Goal: Transaction & Acquisition: Purchase product/service

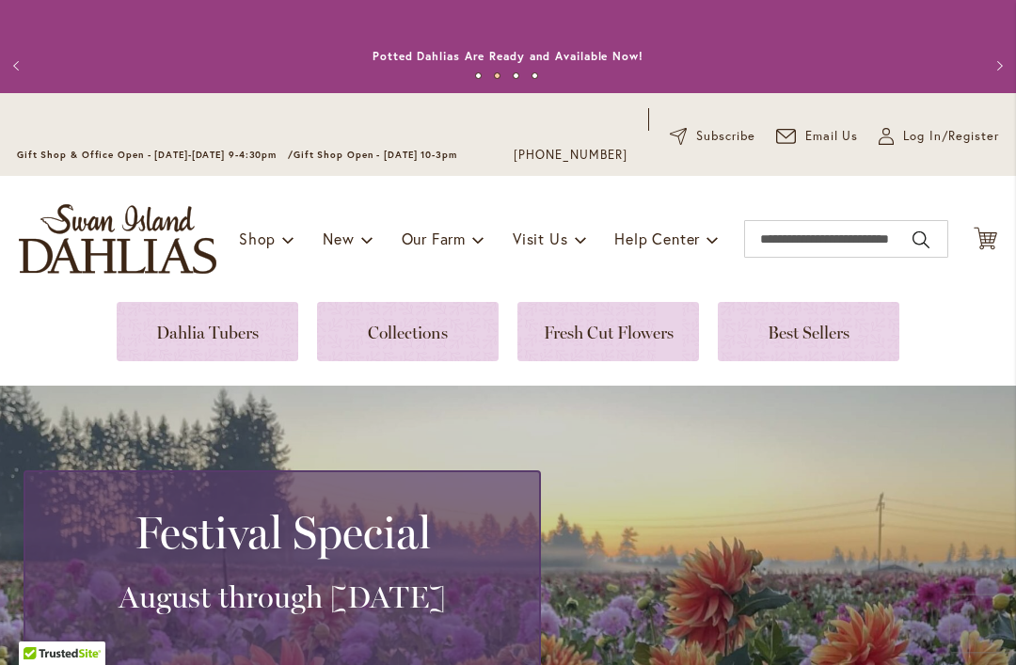
click at [222, 342] on link at bounding box center [208, 331] width 182 height 59
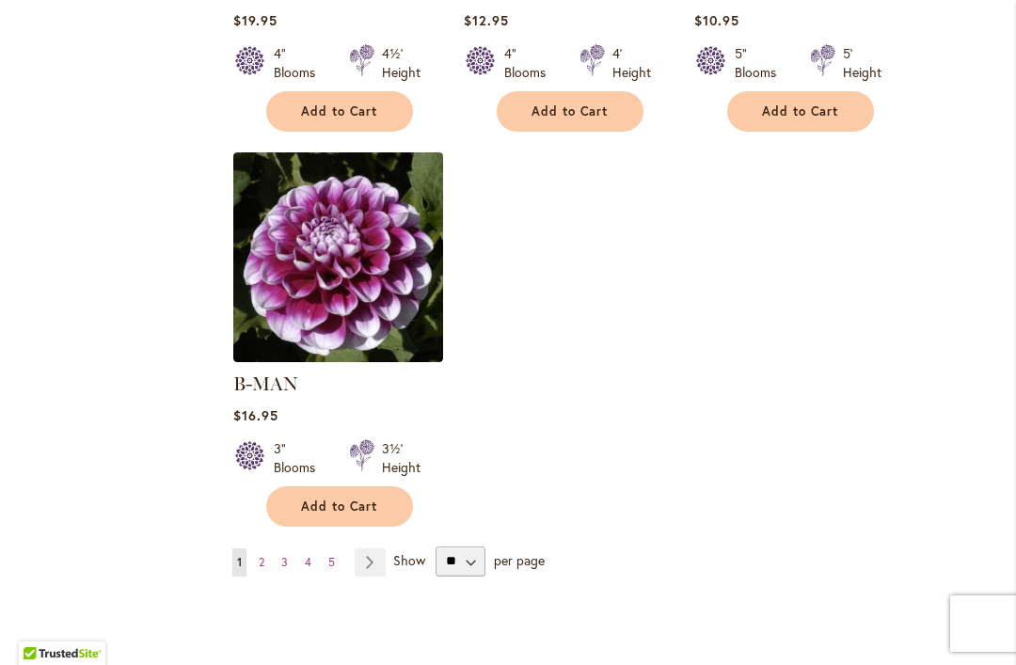
scroll to position [2418, 0]
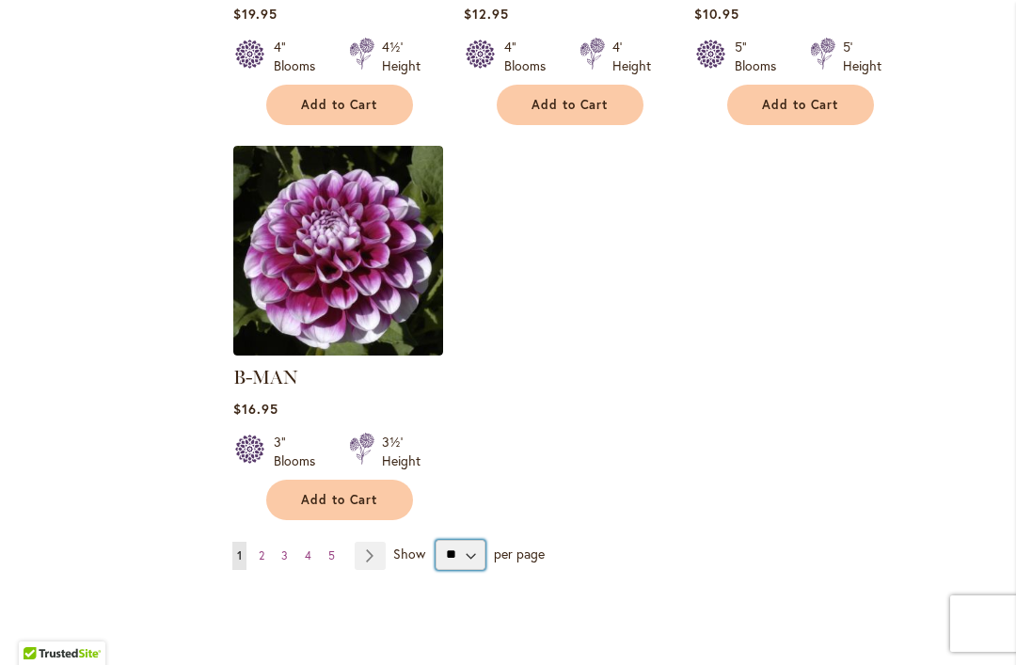
click at [466, 540] on select "** ** ** **" at bounding box center [460, 555] width 50 height 30
select select "**"
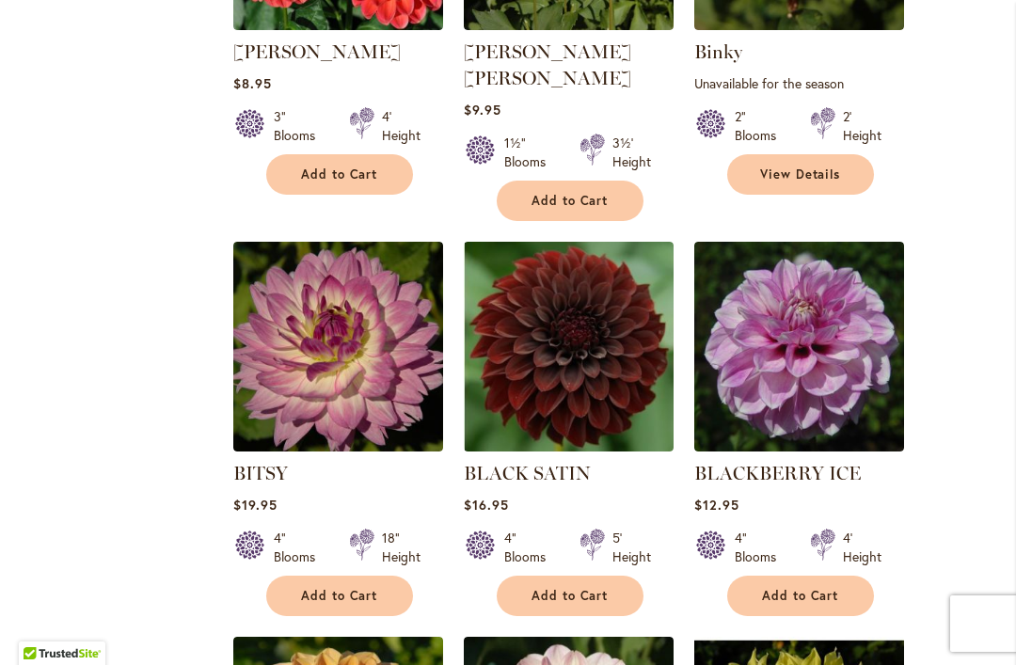
scroll to position [4723, 0]
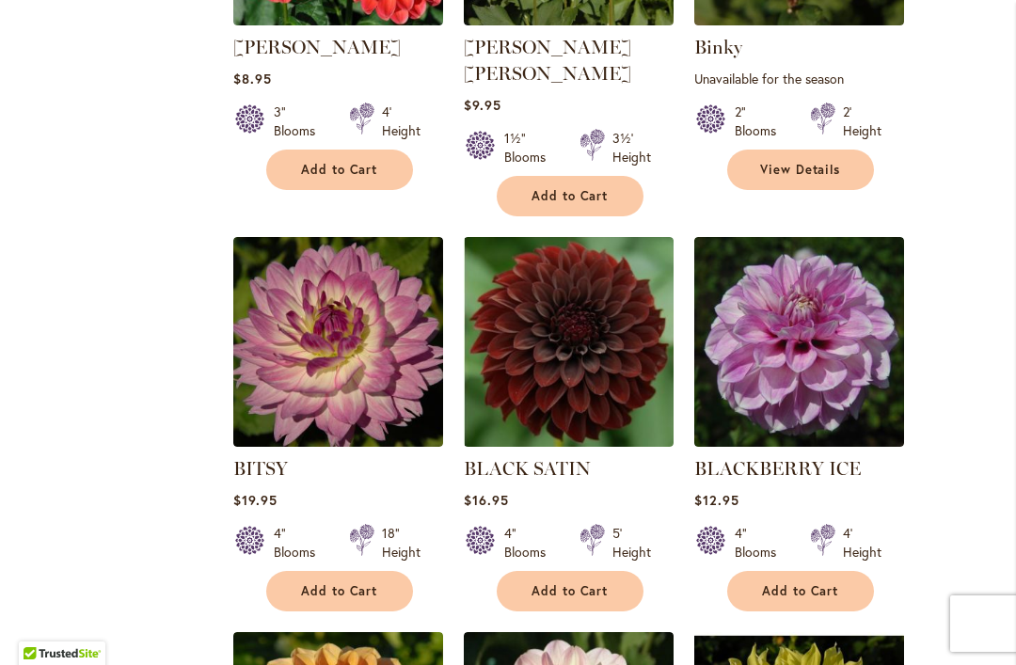
click at [351, 583] on span "Add to Cart" at bounding box center [339, 591] width 77 height 16
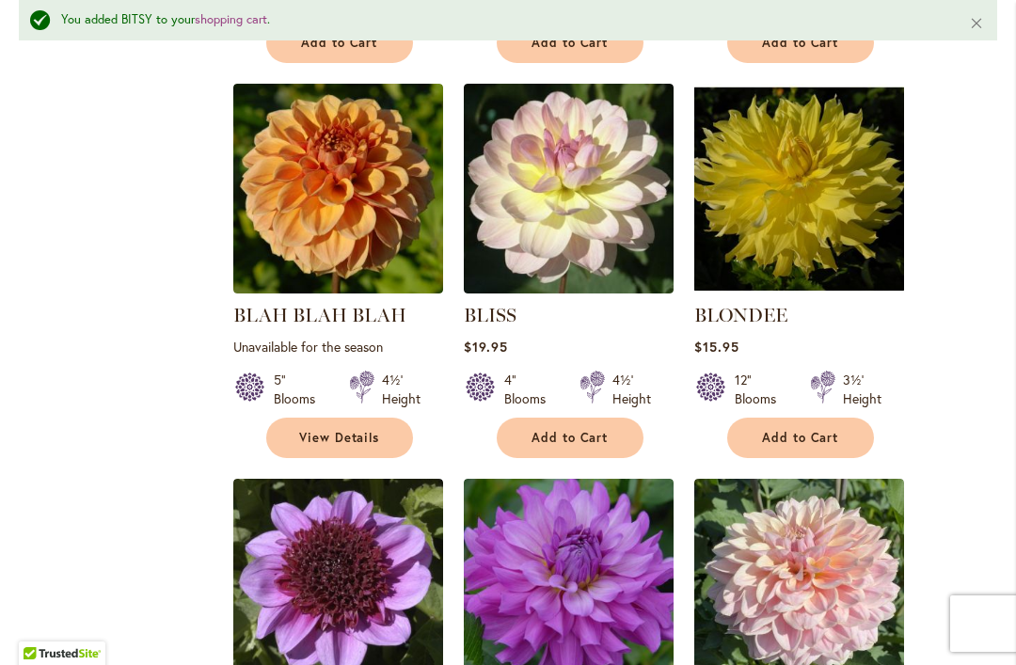
scroll to position [5321, 0]
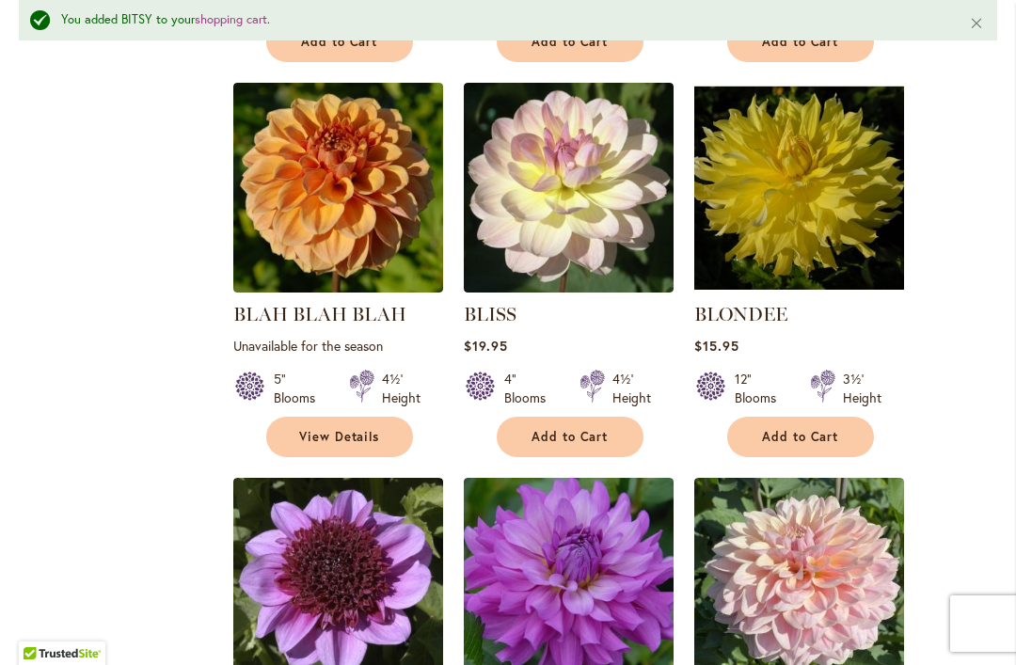
click at [587, 150] on img at bounding box center [569, 188] width 210 height 210
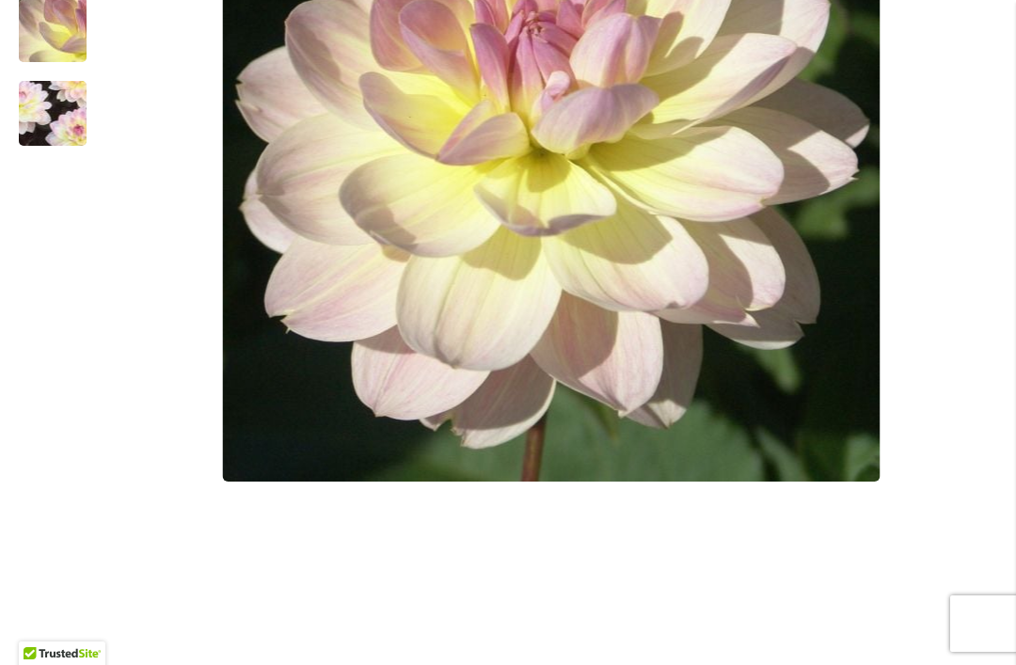
scroll to position [678, 0]
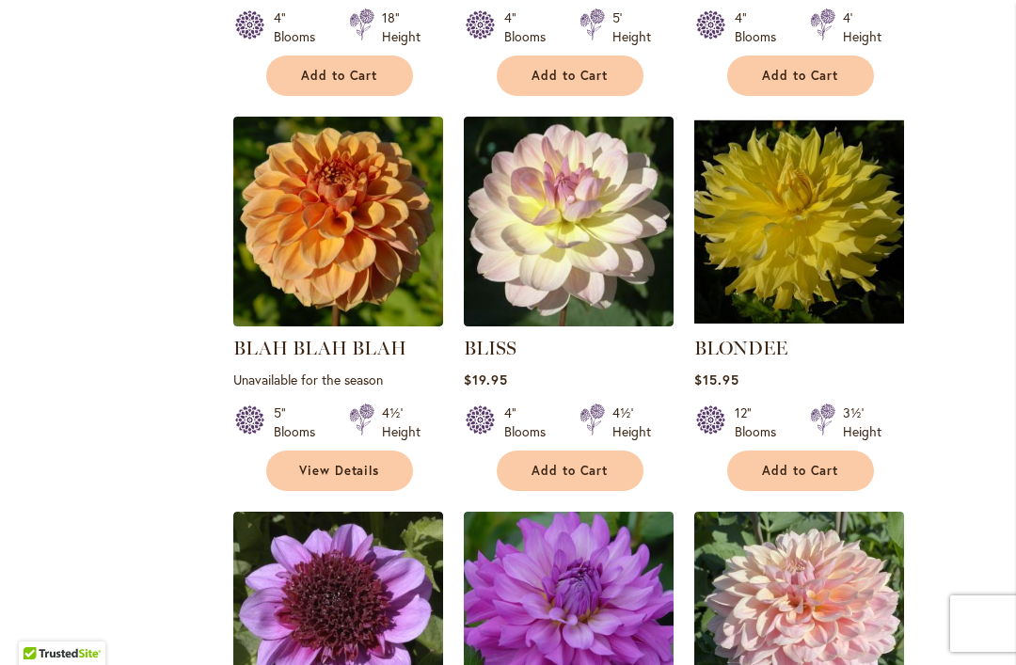
scroll to position [5270, 0]
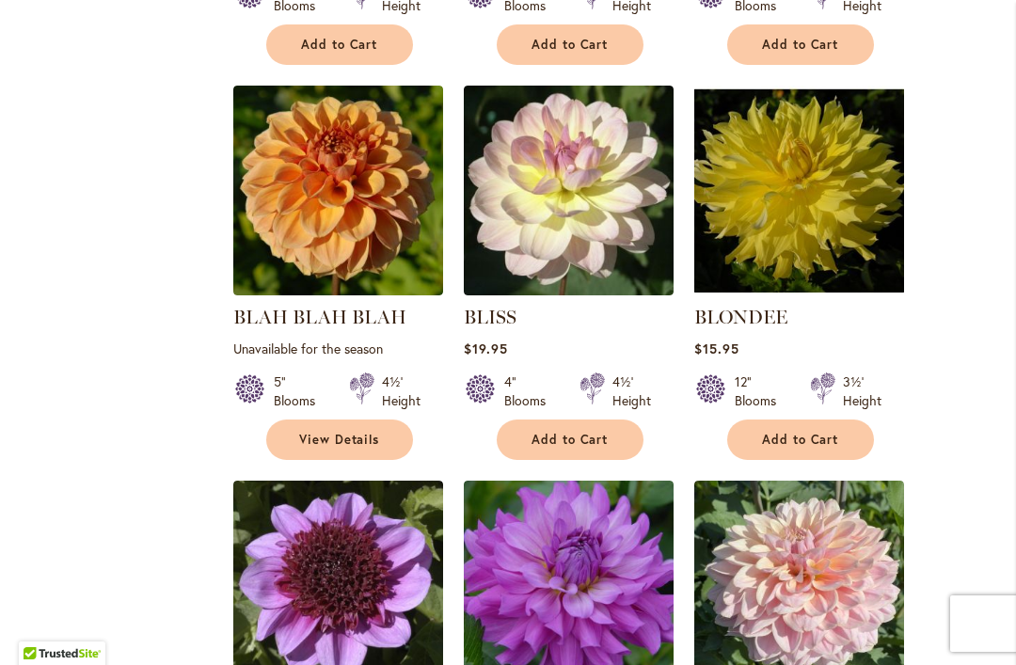
click at [577, 432] on span "Add to Cart" at bounding box center [569, 440] width 77 height 16
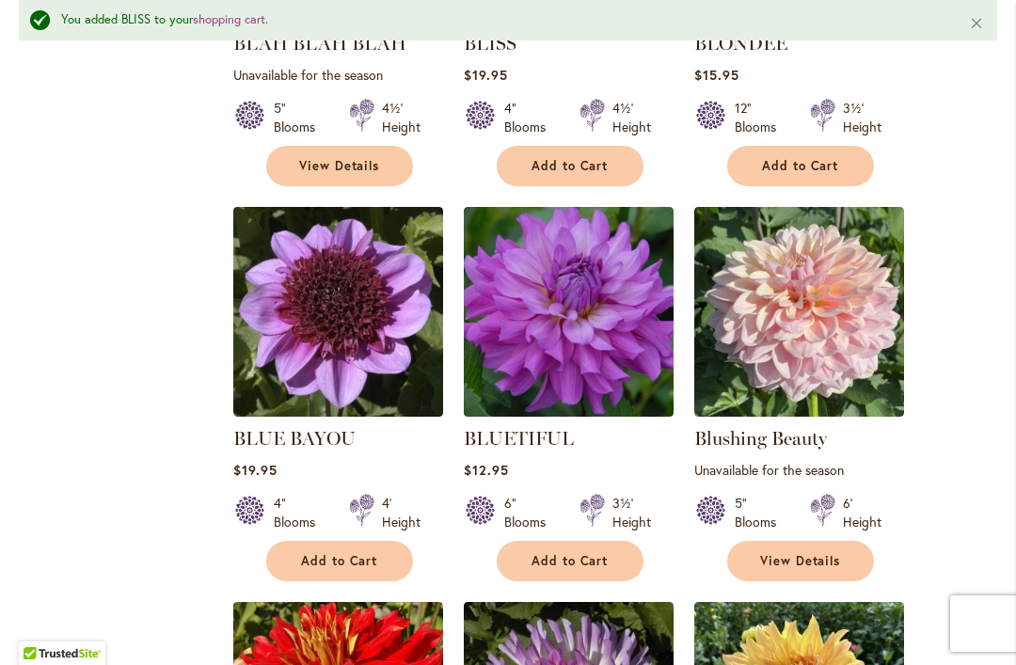
scroll to position [5593, 0]
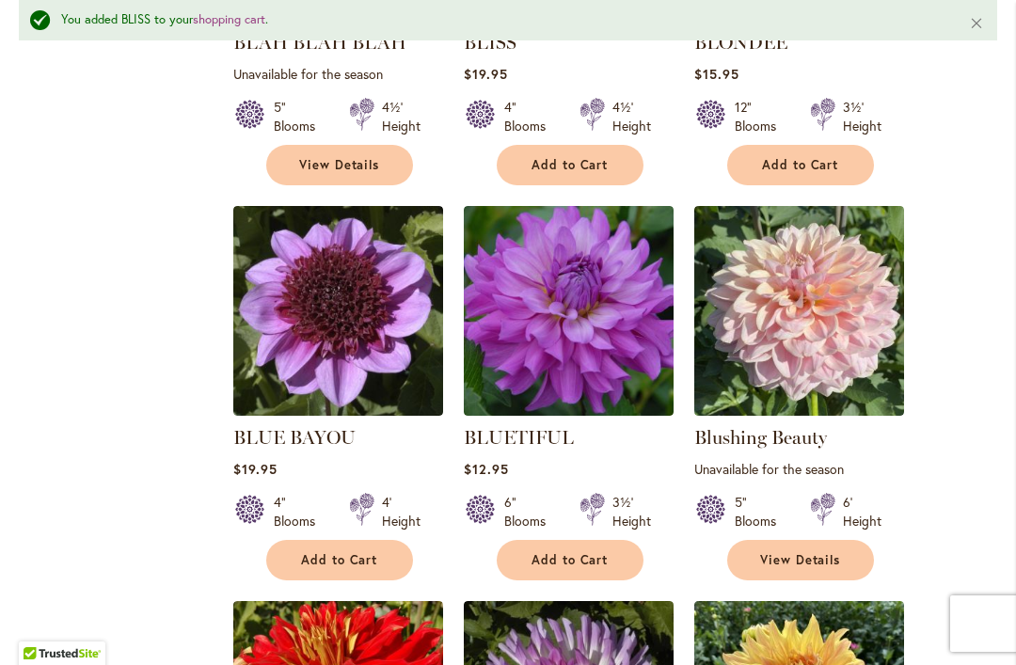
click at [600, 552] on span "Add to Cart" at bounding box center [569, 560] width 77 height 16
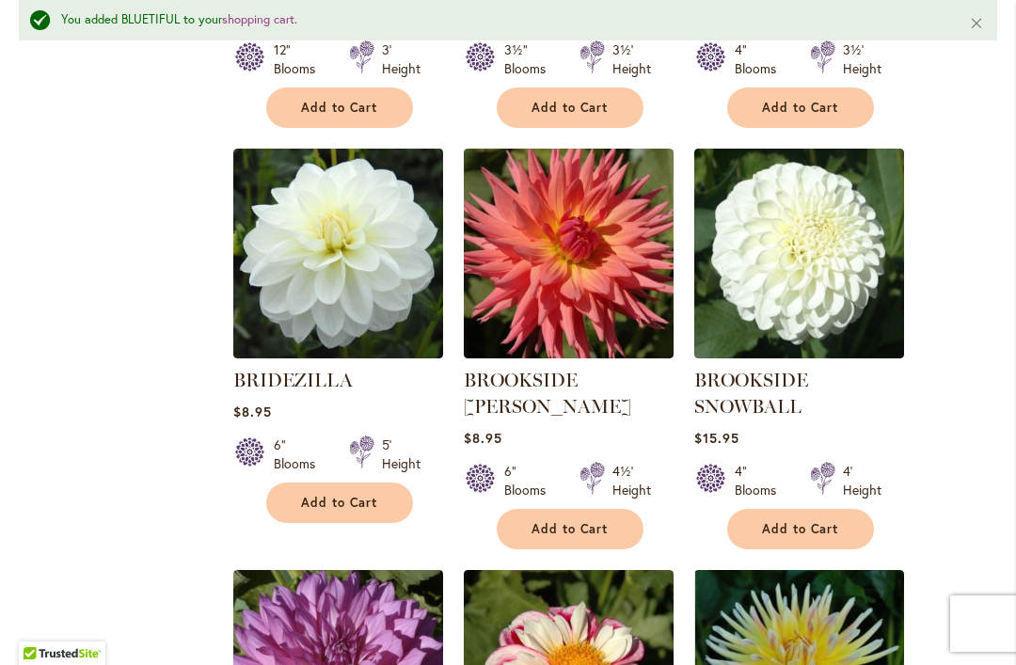
scroll to position [7232, 0]
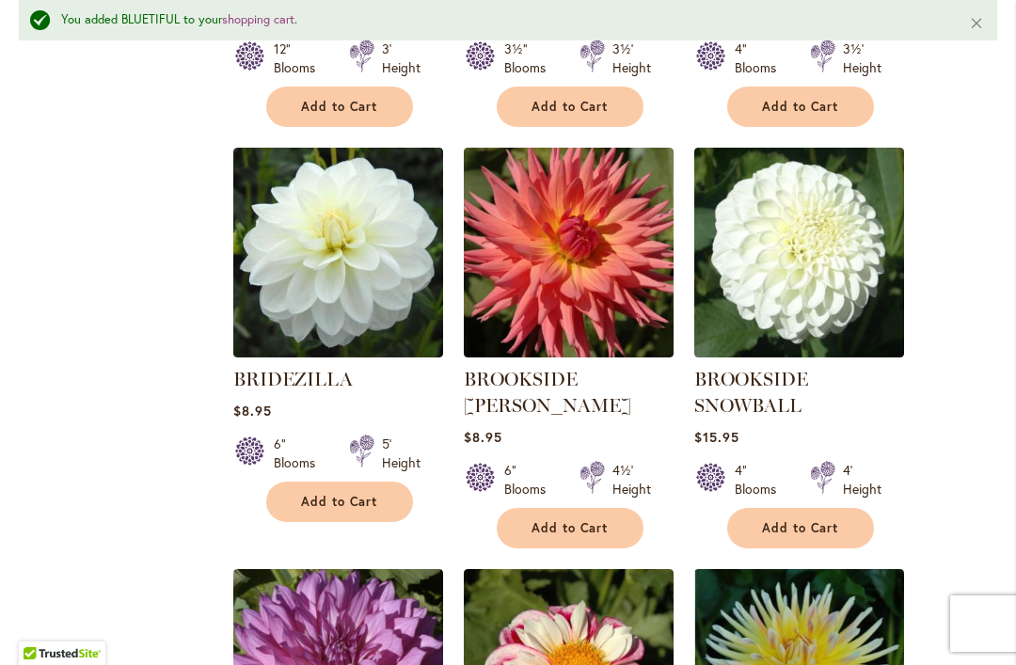
click at [349, 494] on span "Add to Cart" at bounding box center [339, 502] width 77 height 16
click at [823, 520] on span "Add to Cart" at bounding box center [800, 528] width 77 height 16
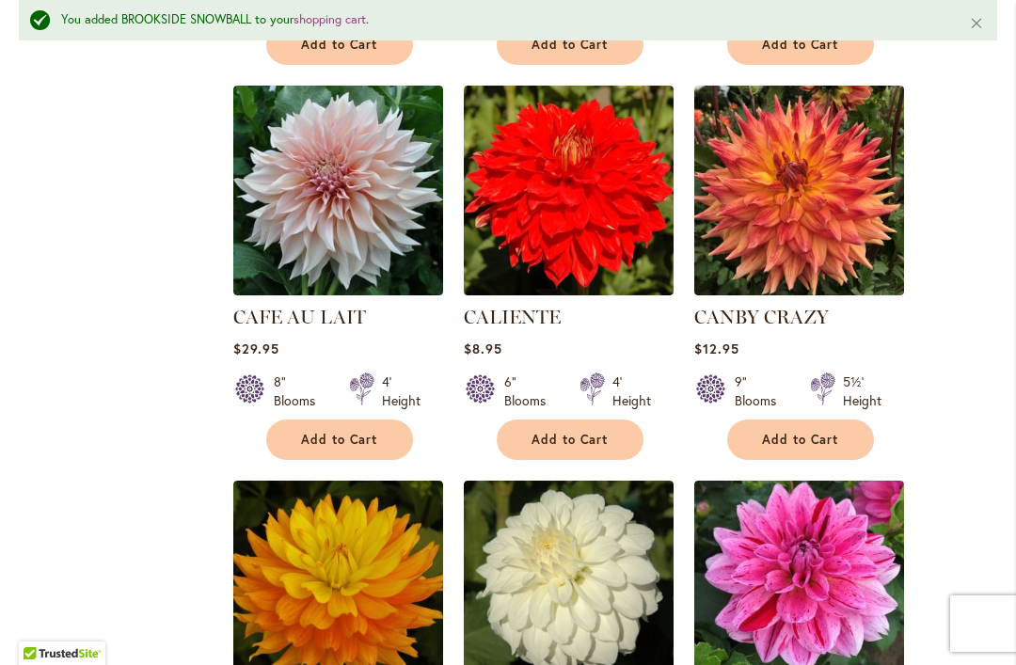
scroll to position [8111, 0]
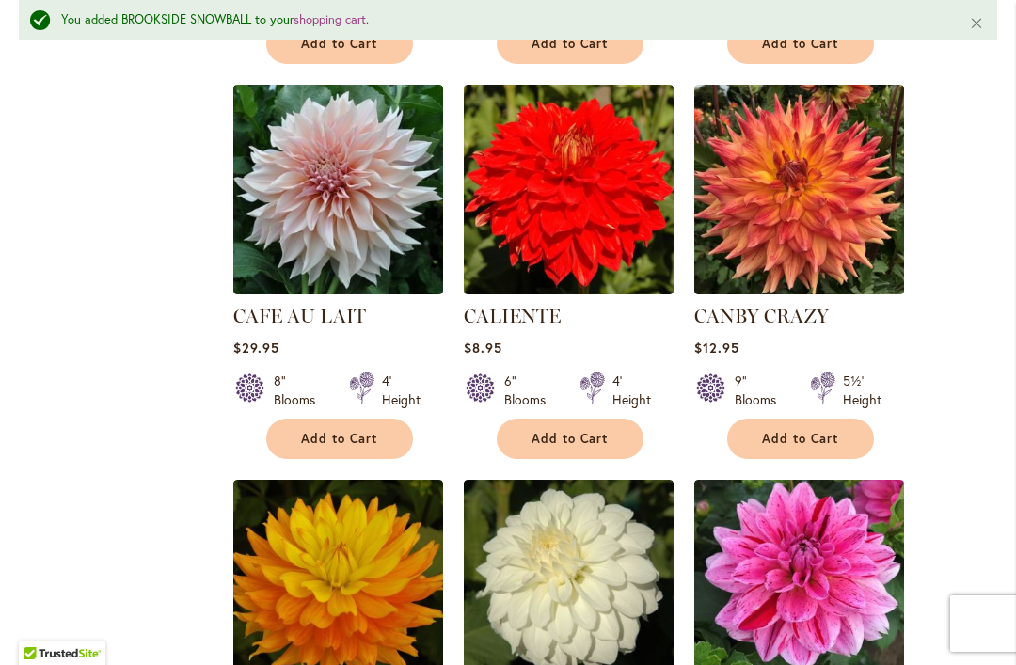
click at [589, 431] on span "Add to Cart" at bounding box center [569, 439] width 77 height 16
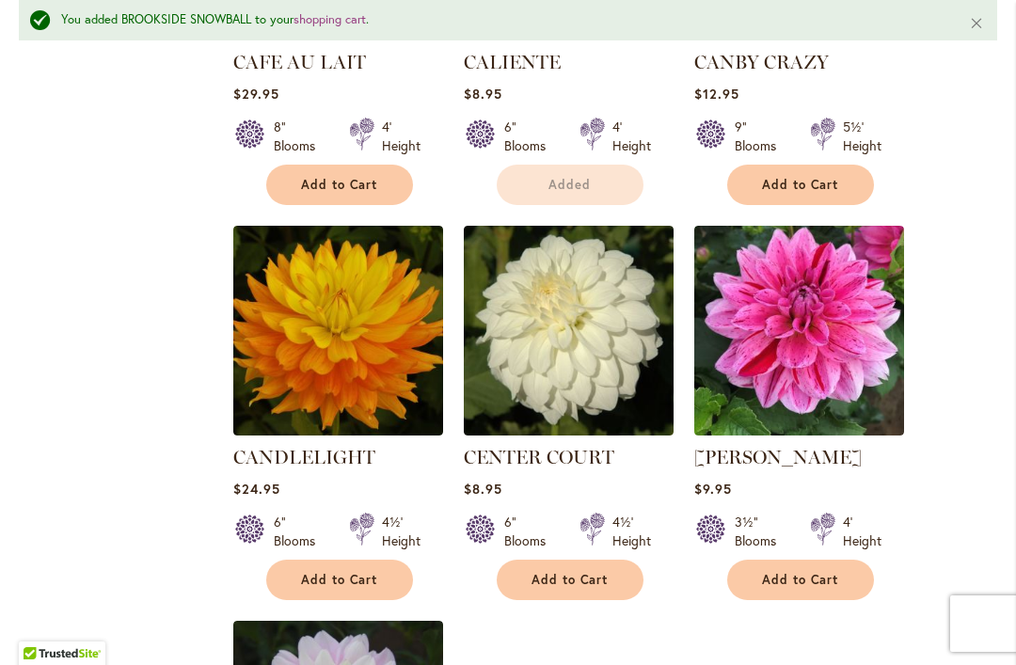
scroll to position [8370, 0]
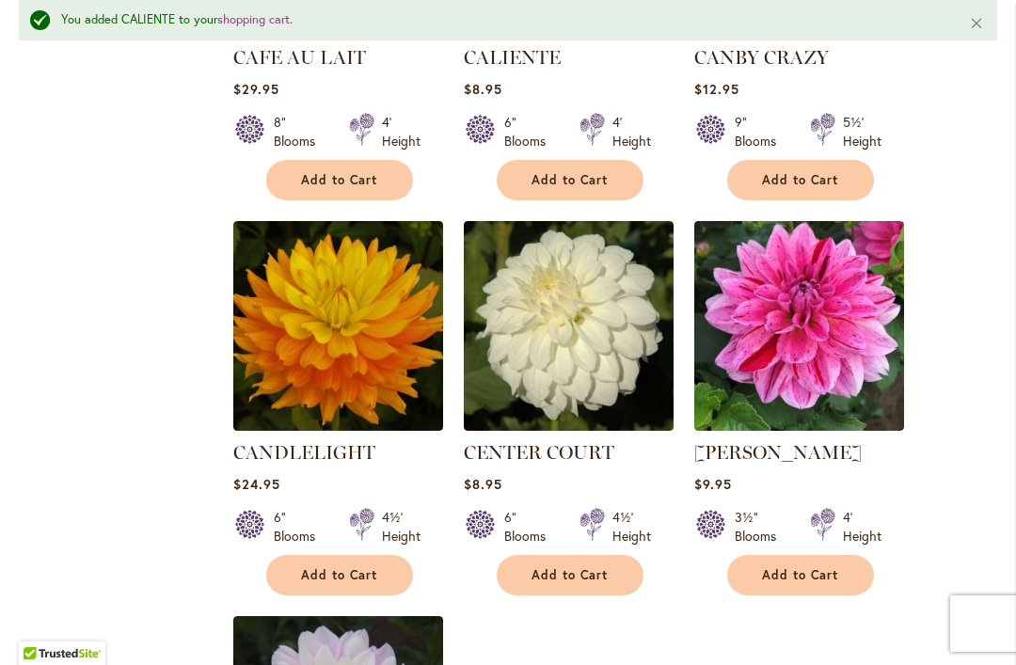
click at [371, 567] on span "Add to Cart" at bounding box center [339, 575] width 77 height 16
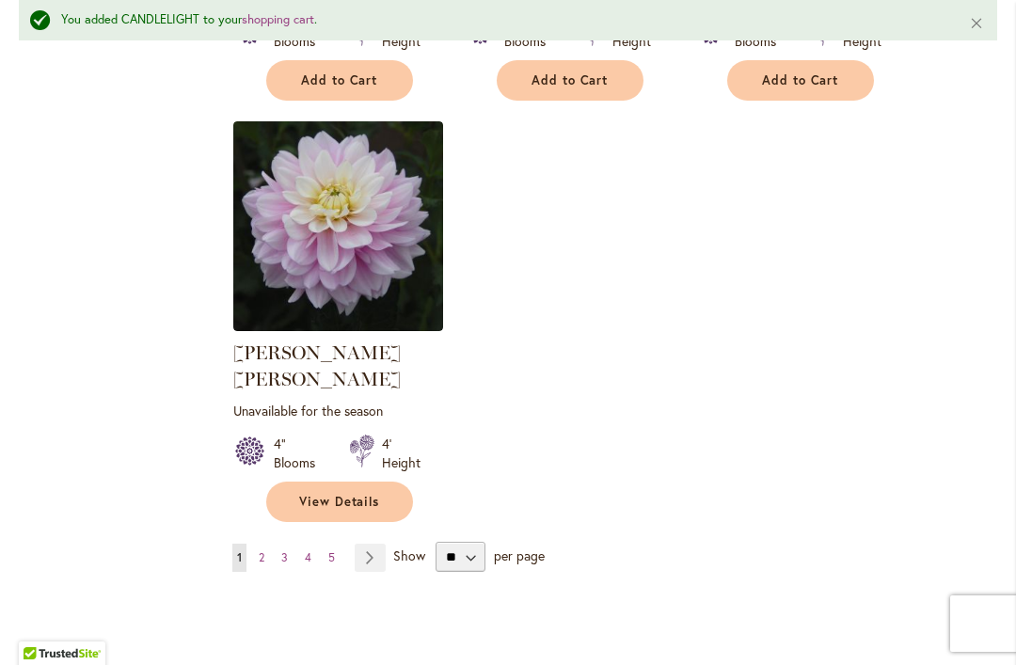
scroll to position [8869, 0]
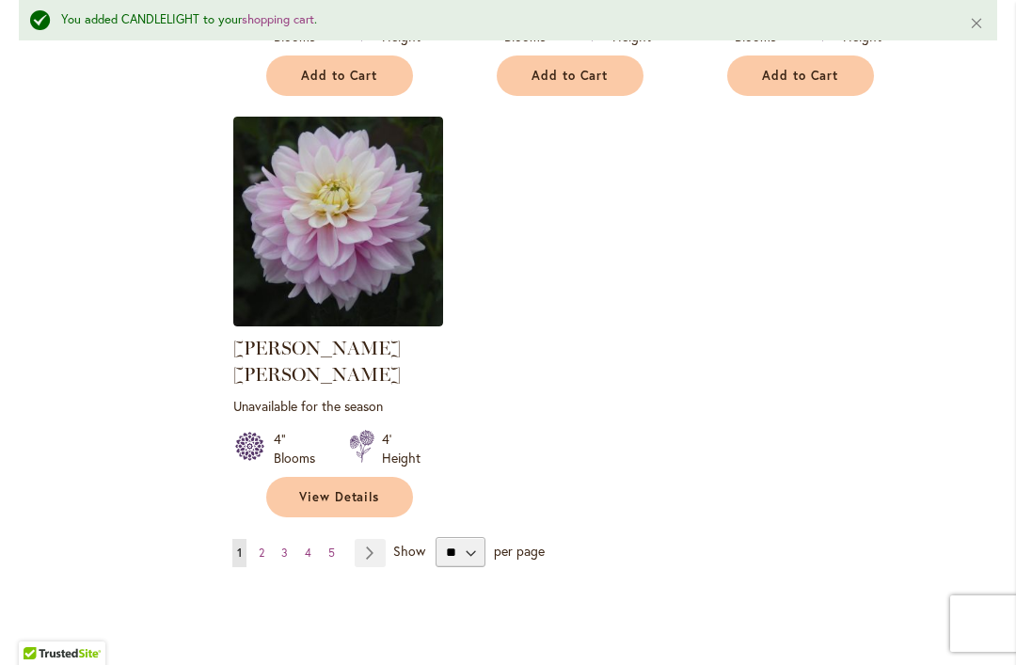
click at [269, 539] on link "Page 2" at bounding box center [261, 553] width 15 height 28
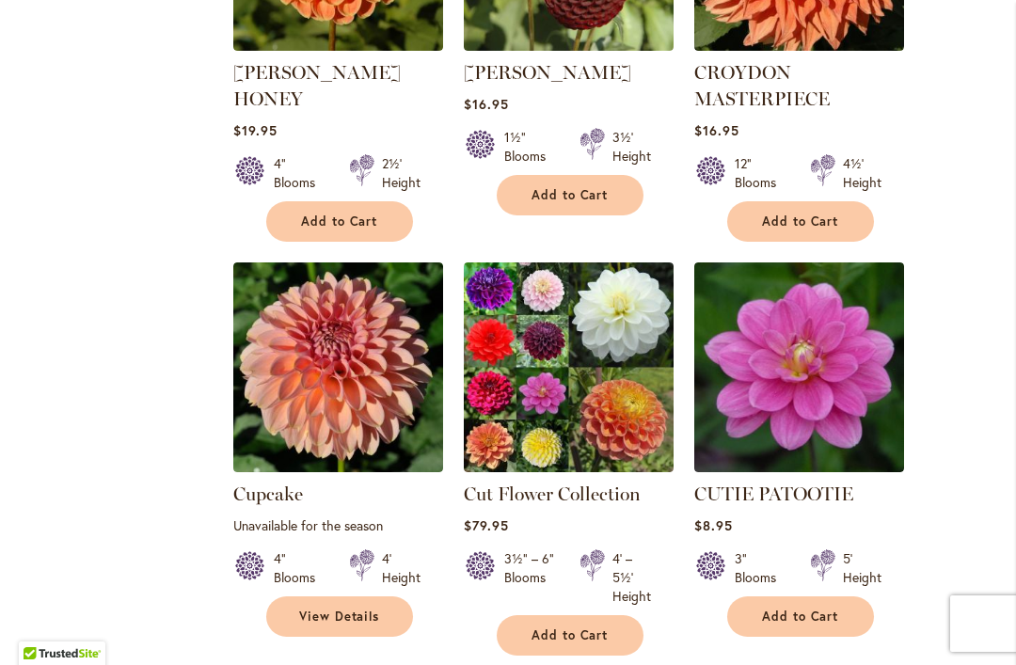
scroll to position [3612, 0]
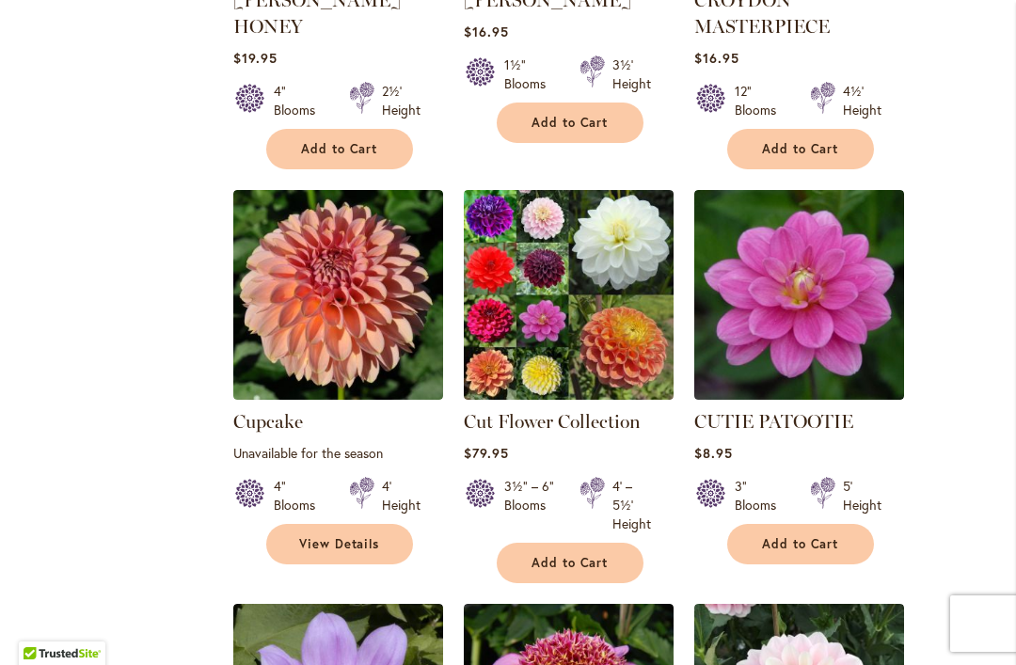
click at [594, 337] on img at bounding box center [569, 295] width 210 height 210
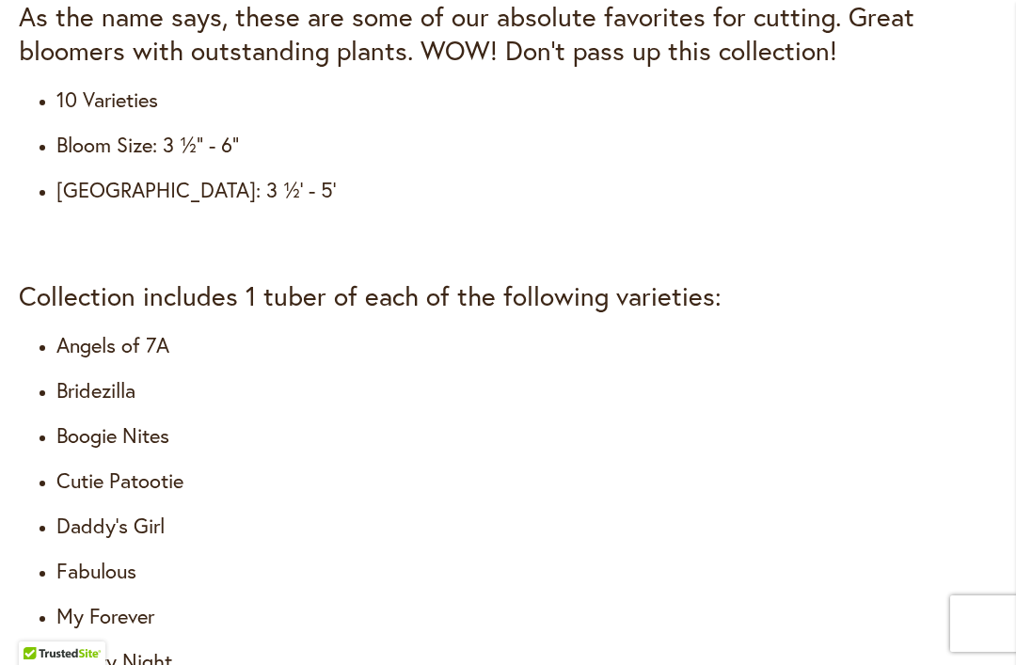
scroll to position [1836, 0]
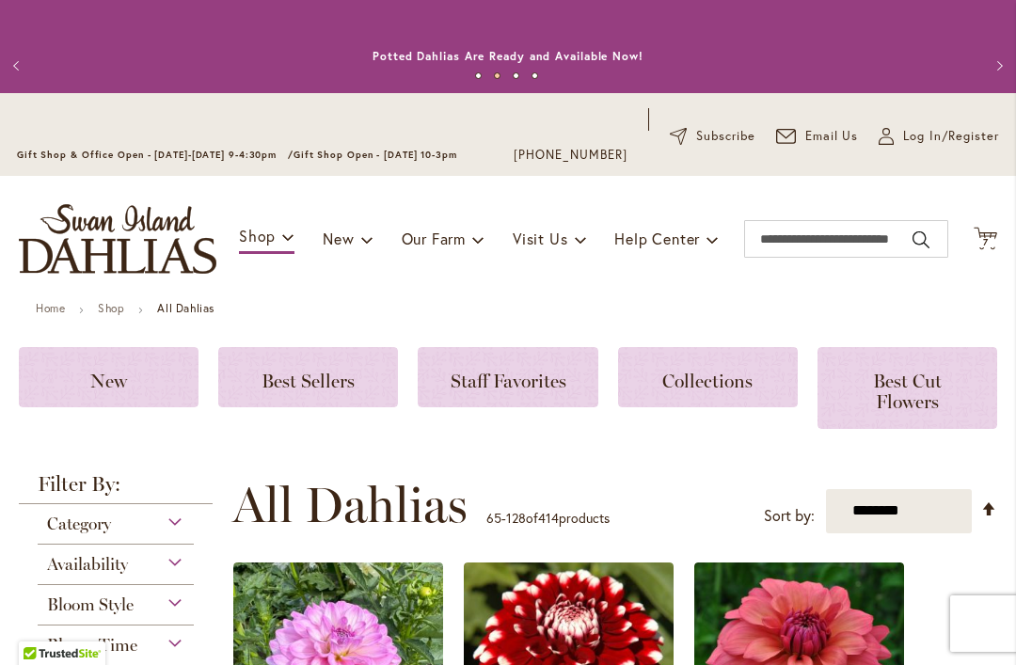
click at [980, 248] on icon at bounding box center [985, 238] width 24 height 23
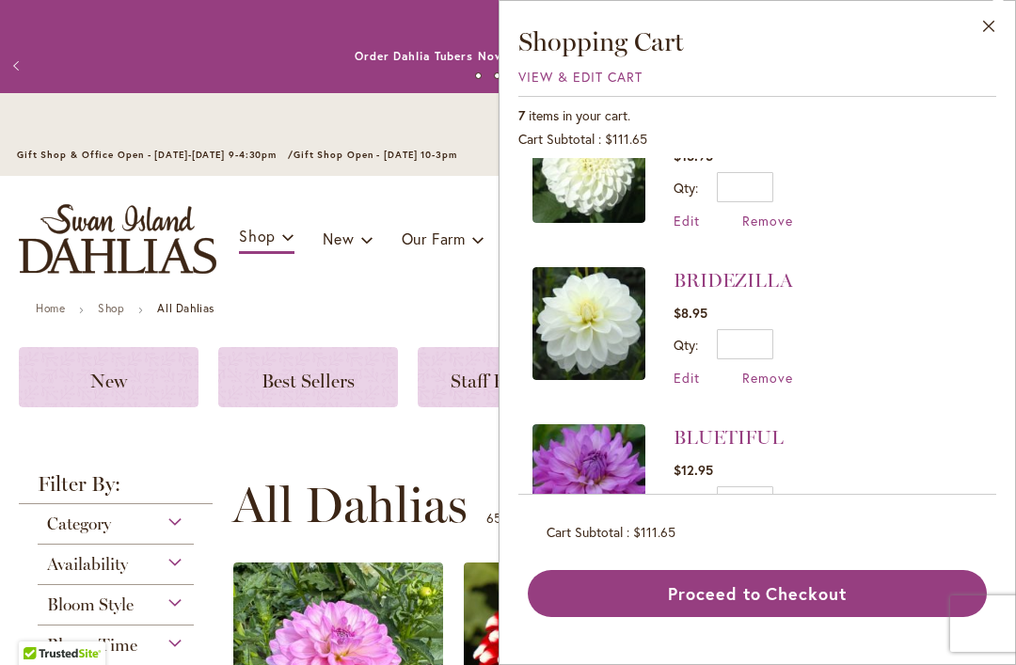
scroll to position [379, 0]
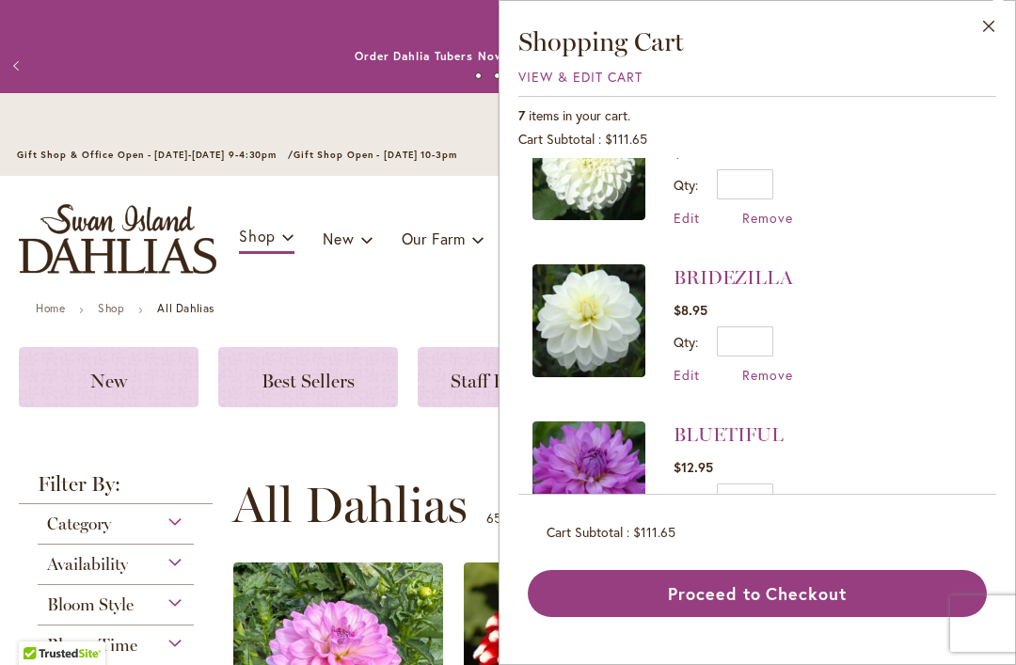
click at [790, 373] on span "Remove" at bounding box center [767, 375] width 51 height 18
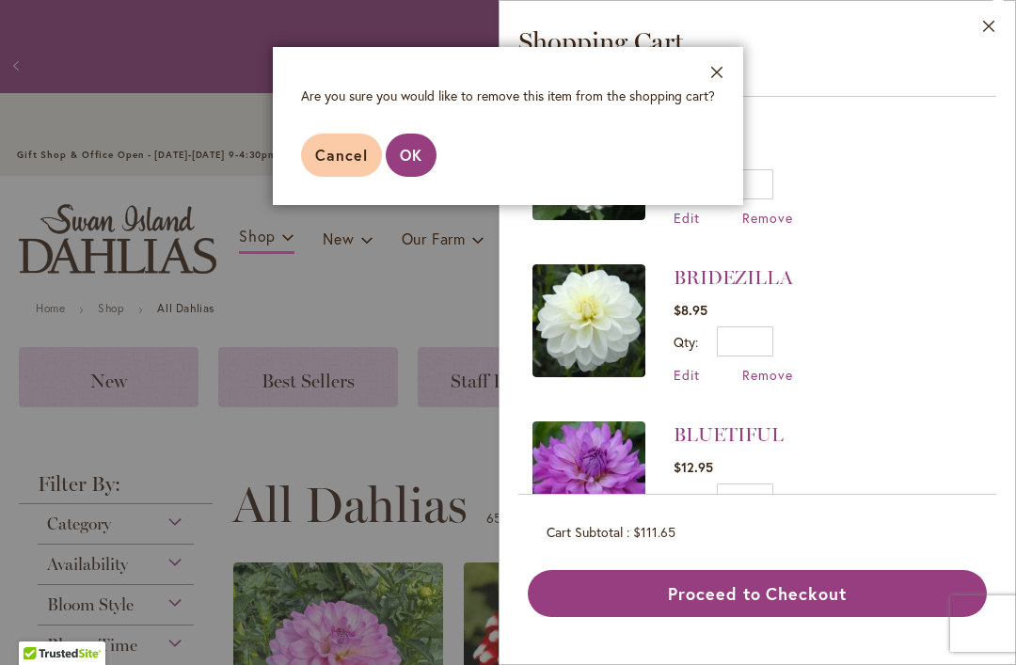
click at [412, 153] on span "OK" at bounding box center [411, 155] width 23 height 20
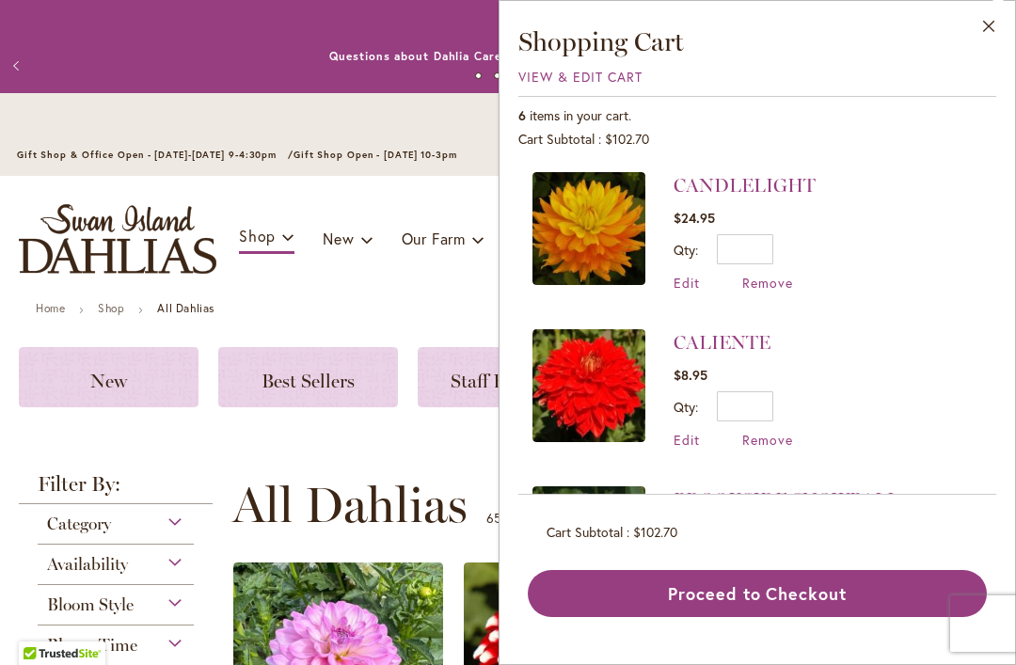
click at [447, 290] on div "Toggle Nav Shop Dahlia Tubers Collections Fresh Cut Dahlias Gardening Supplies …" at bounding box center [508, 239] width 1016 height 126
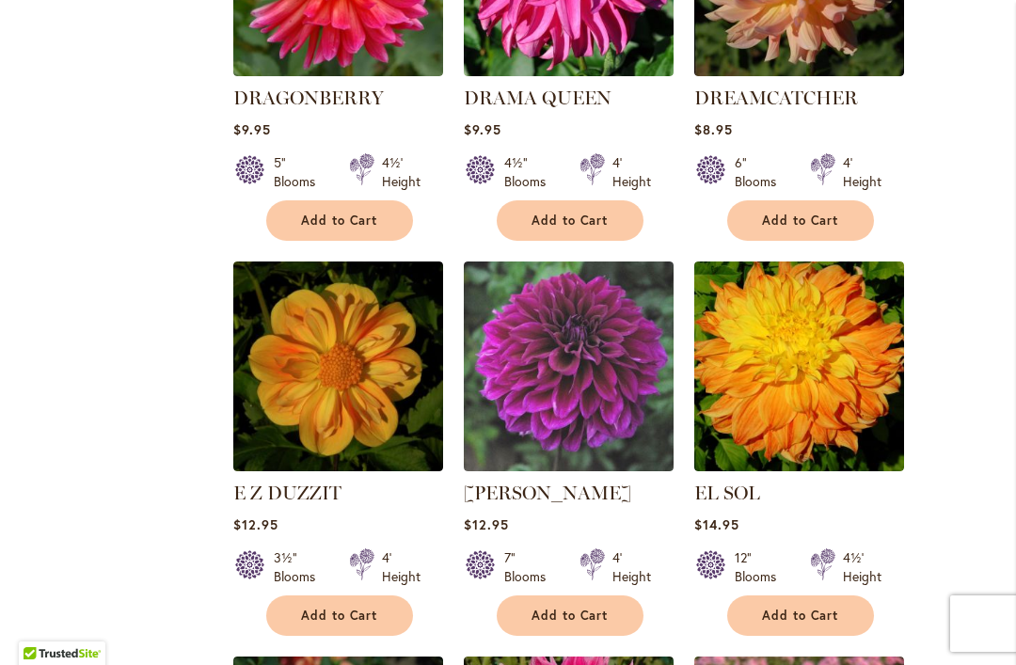
scroll to position [6477, 0]
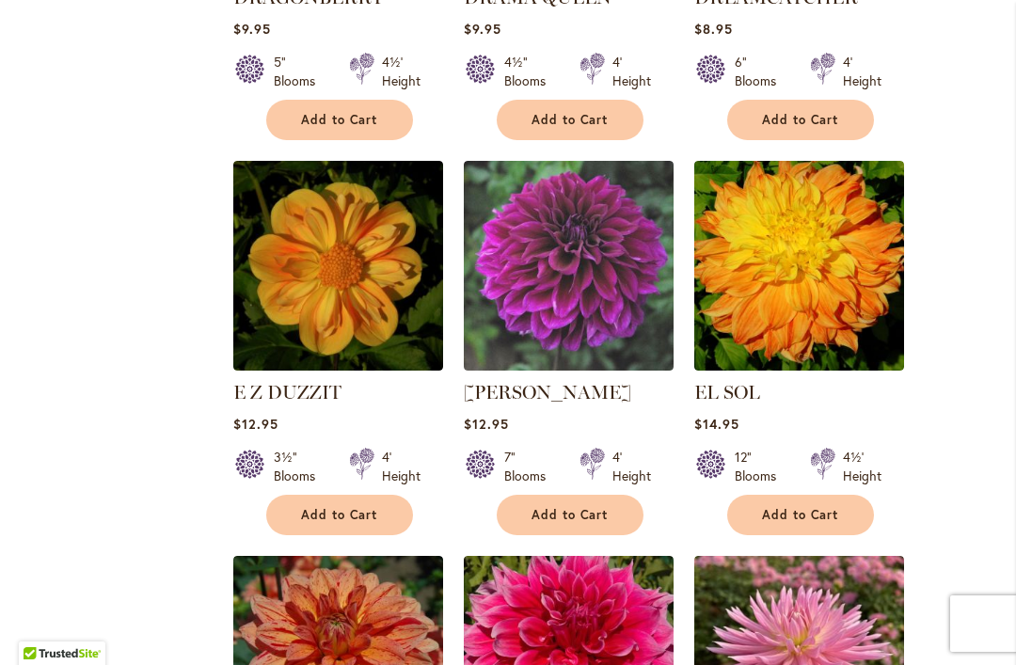
click at [799, 173] on img at bounding box center [799, 266] width 210 height 210
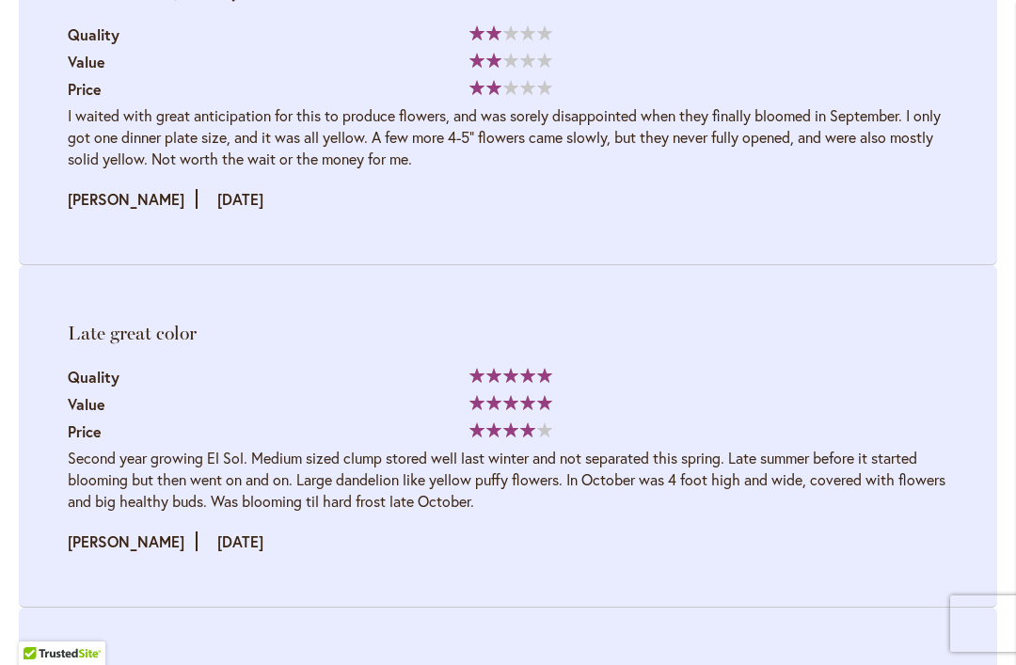
scroll to position [3480, 0]
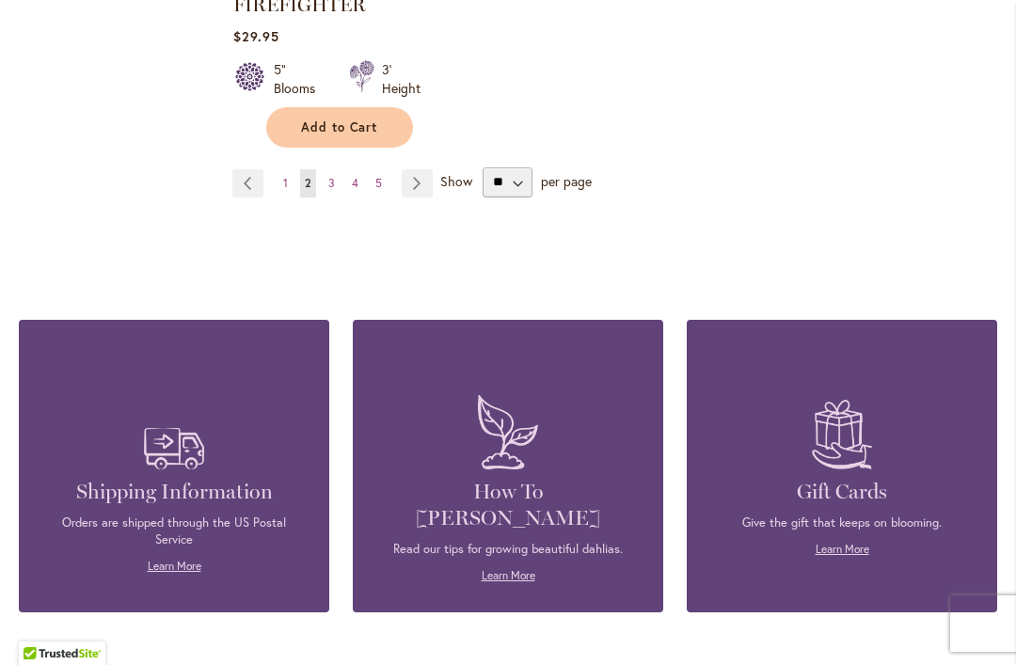
scroll to position [9238, 0]
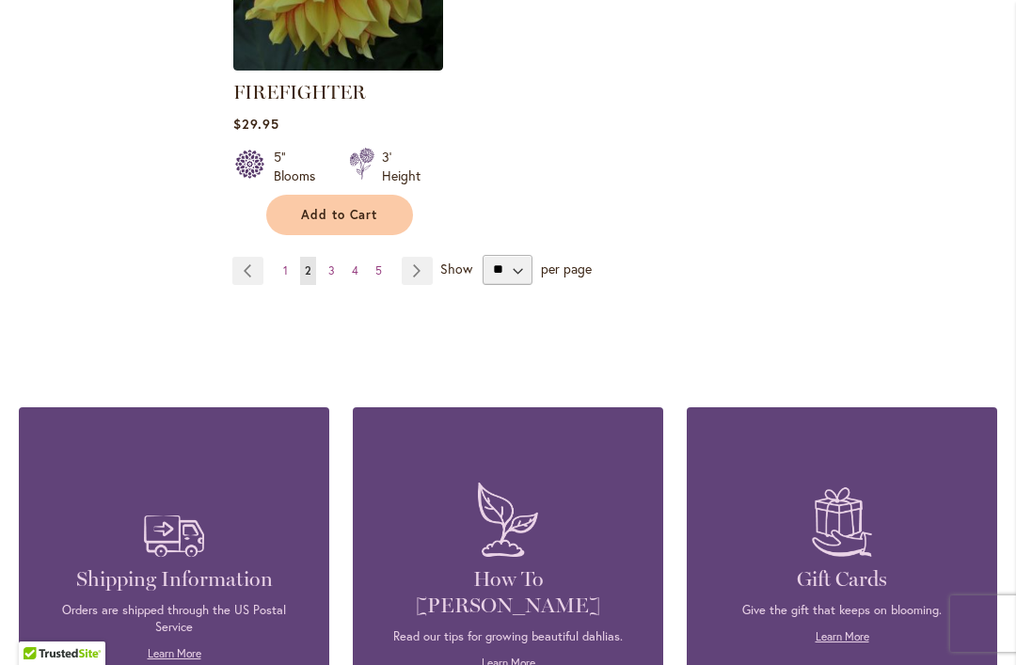
click at [334, 263] on span "3" at bounding box center [331, 270] width 7 height 14
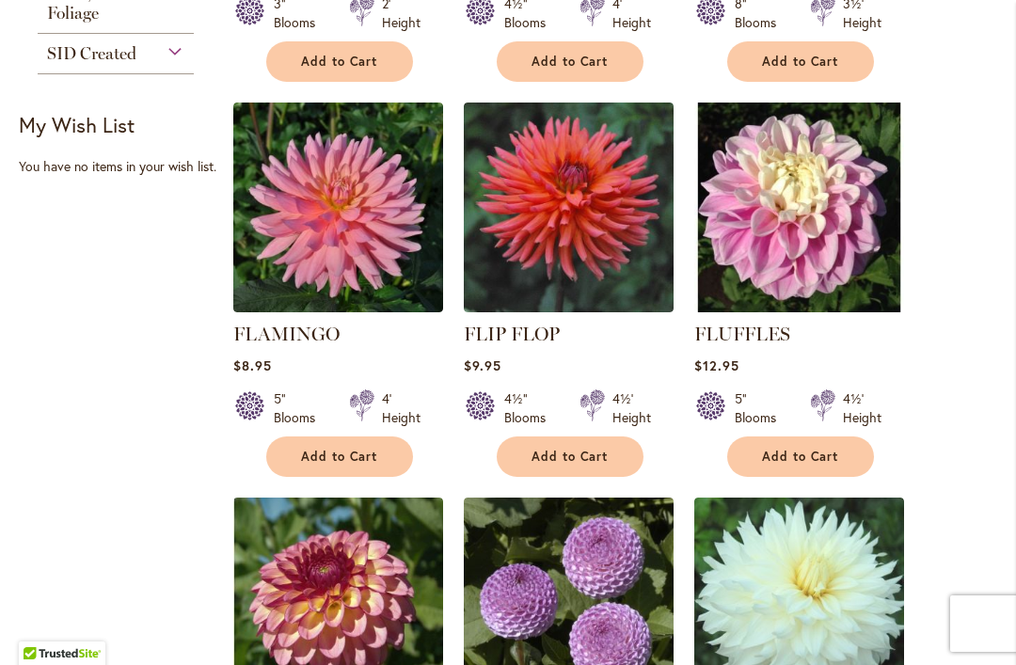
scroll to position [856, 0]
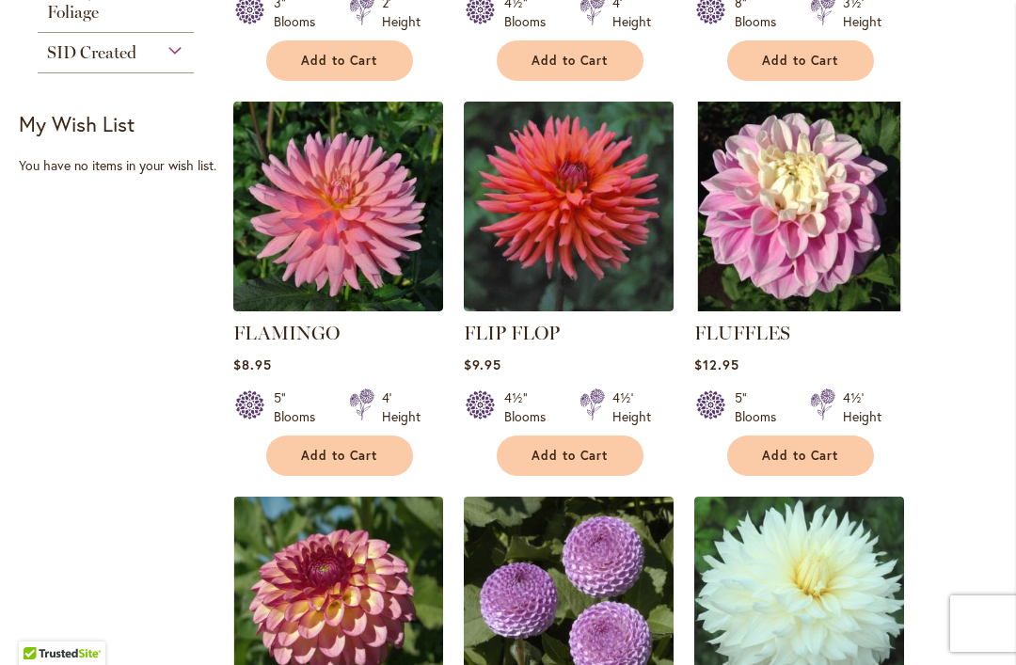
click at [592, 459] on span "Add to Cart" at bounding box center [569, 456] width 77 height 16
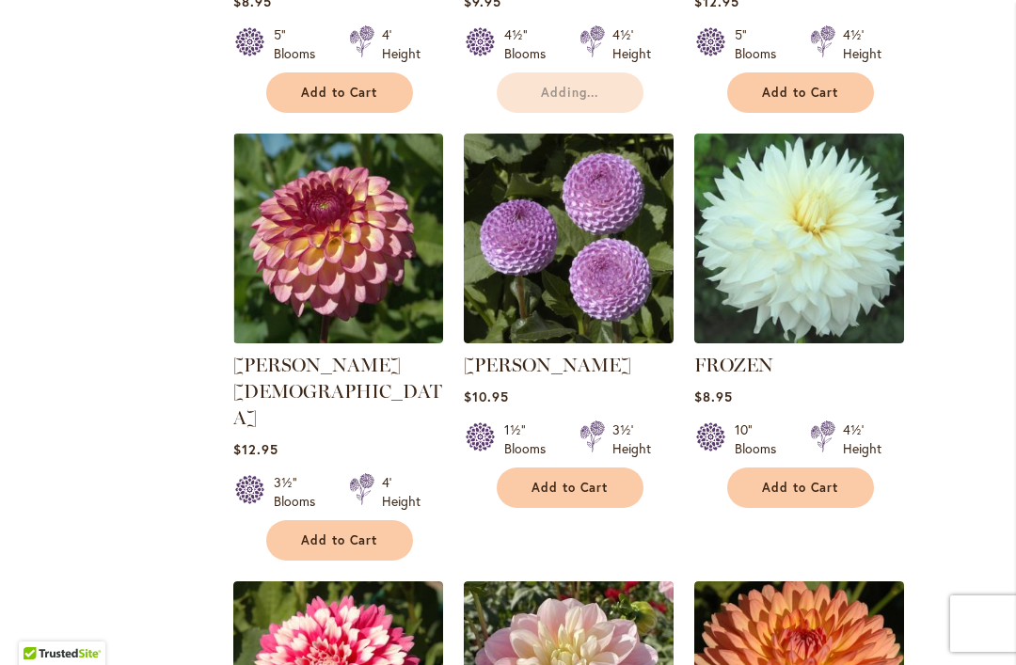
scroll to position [1307, 0]
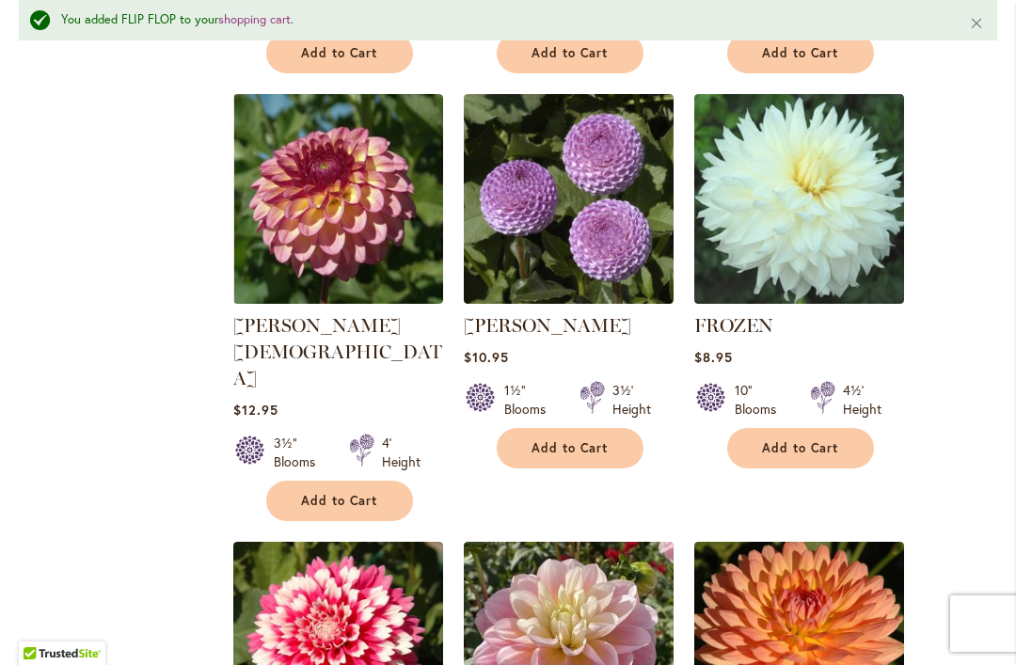
click at [348, 493] on span "Add to Cart" at bounding box center [339, 501] width 77 height 16
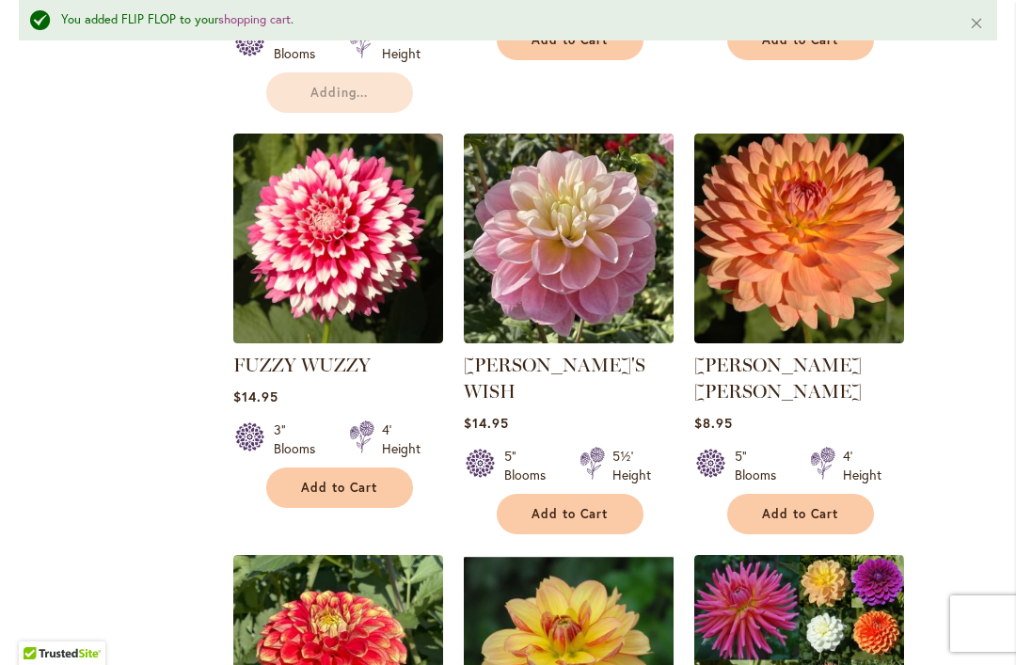
scroll to position [1718, 0]
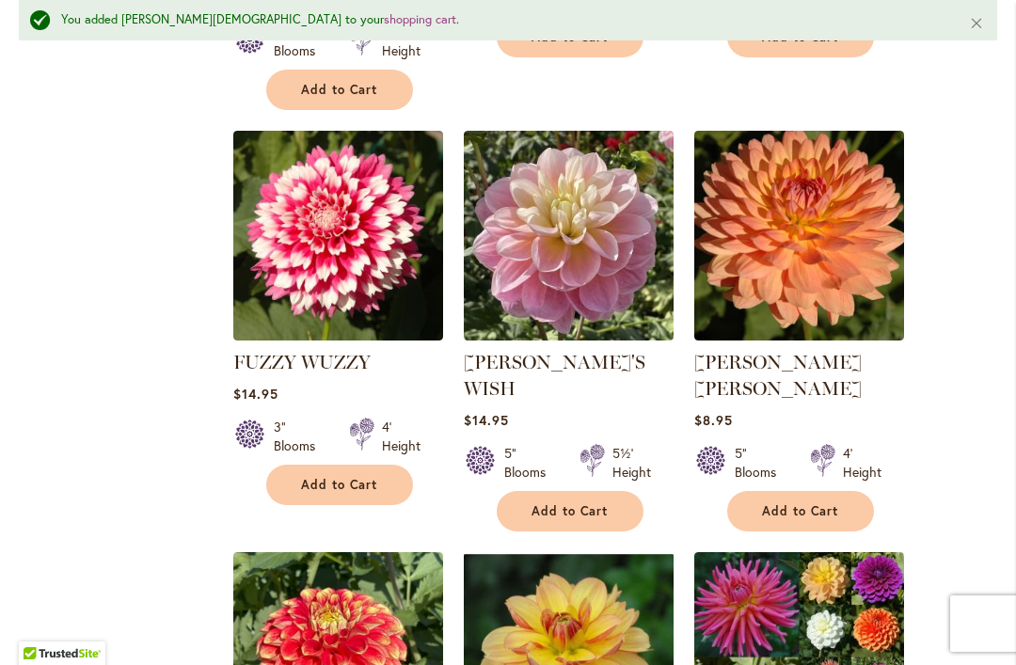
click at [355, 477] on span "Add to Cart" at bounding box center [339, 485] width 77 height 16
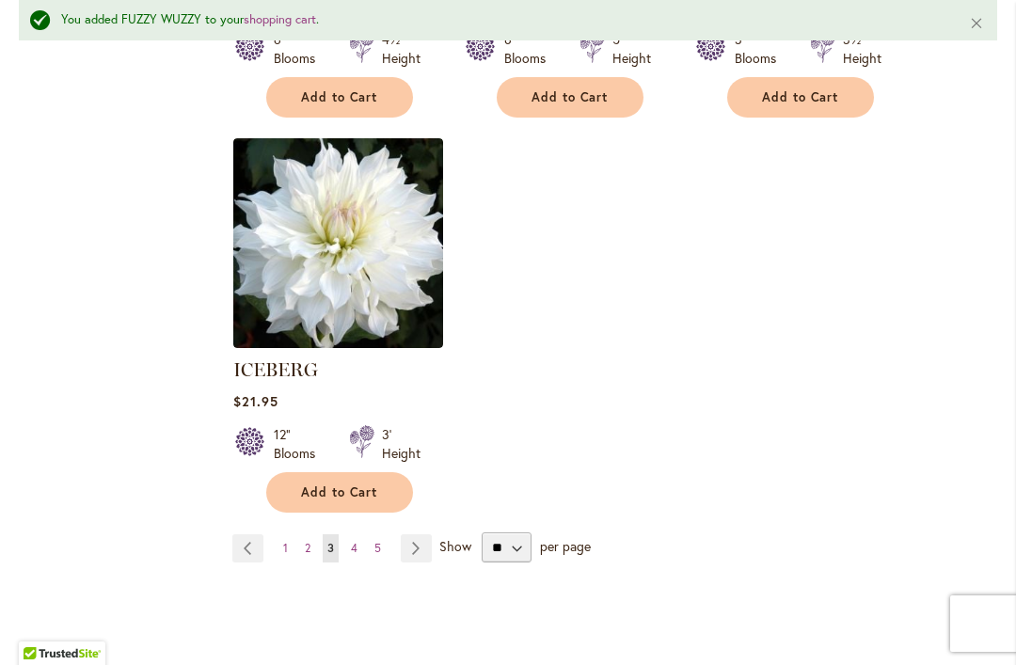
scroll to position [9085, 0]
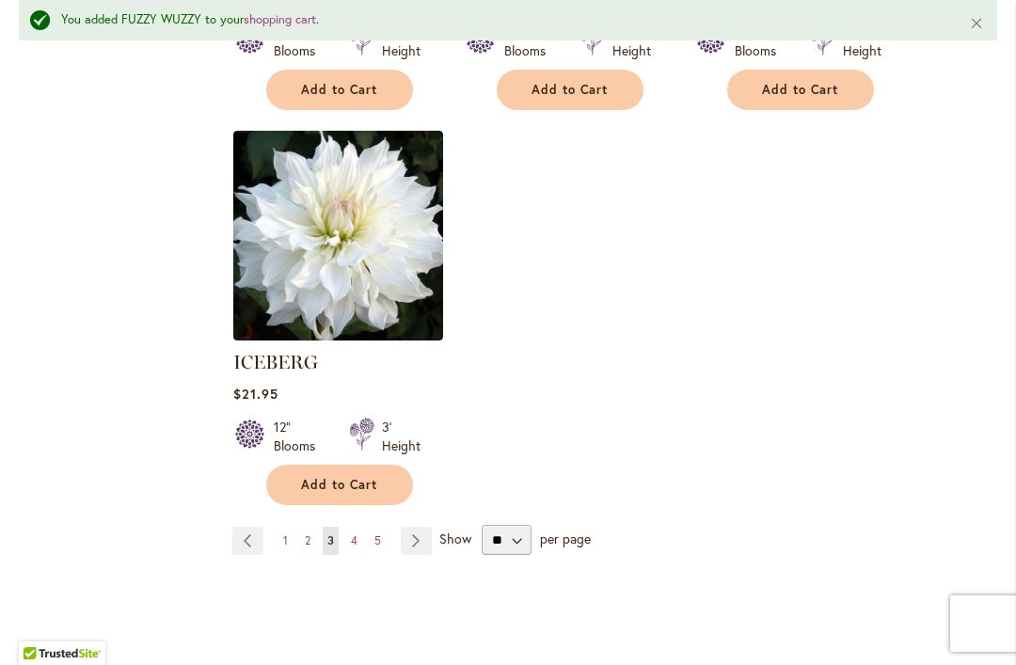
click at [357, 527] on link "Page 4" at bounding box center [354, 541] width 16 height 28
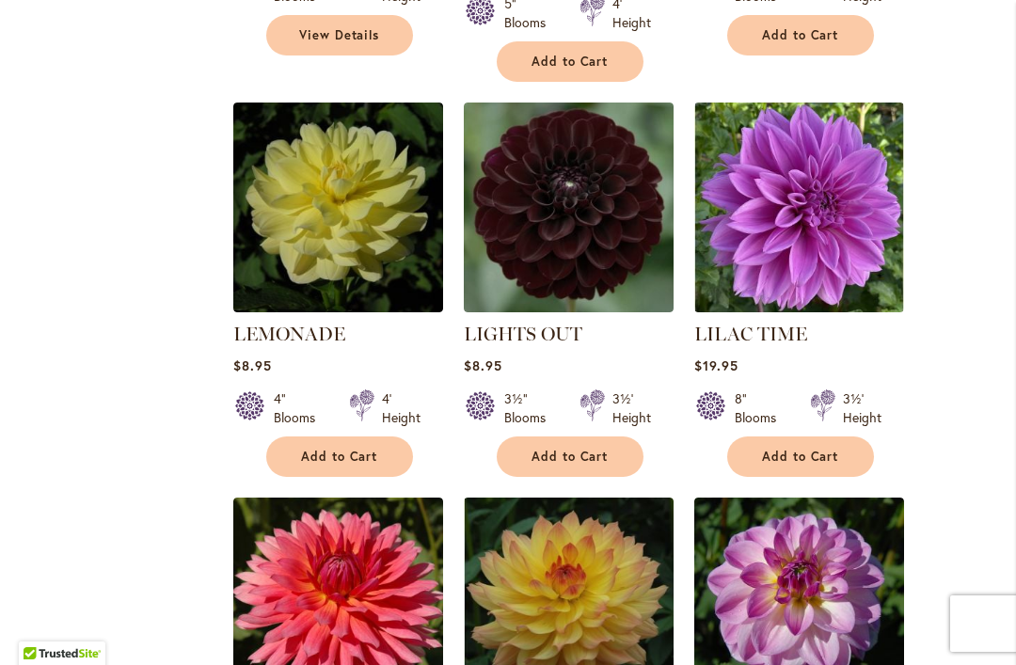
scroll to position [5325, 0]
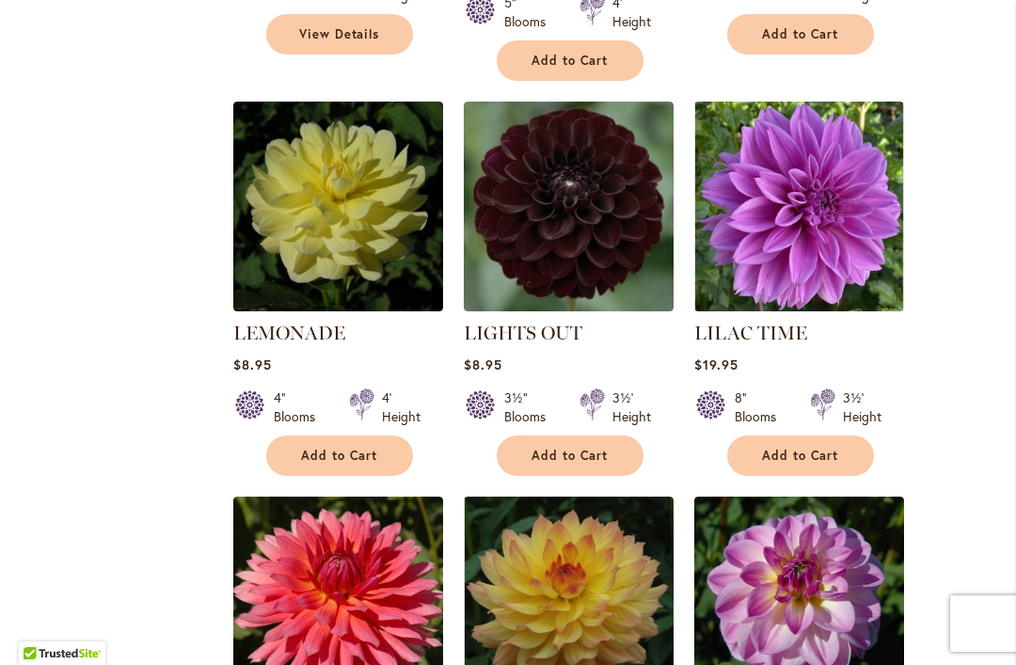
click at [593, 435] on button "Add to Cart" at bounding box center [570, 455] width 147 height 40
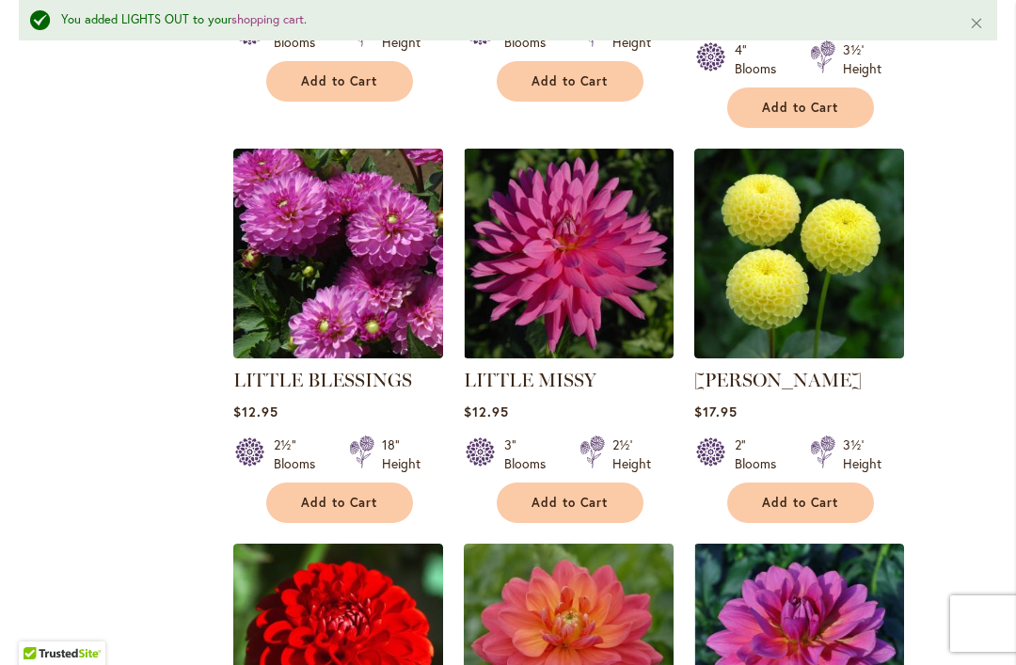
scroll to position [6144, 0]
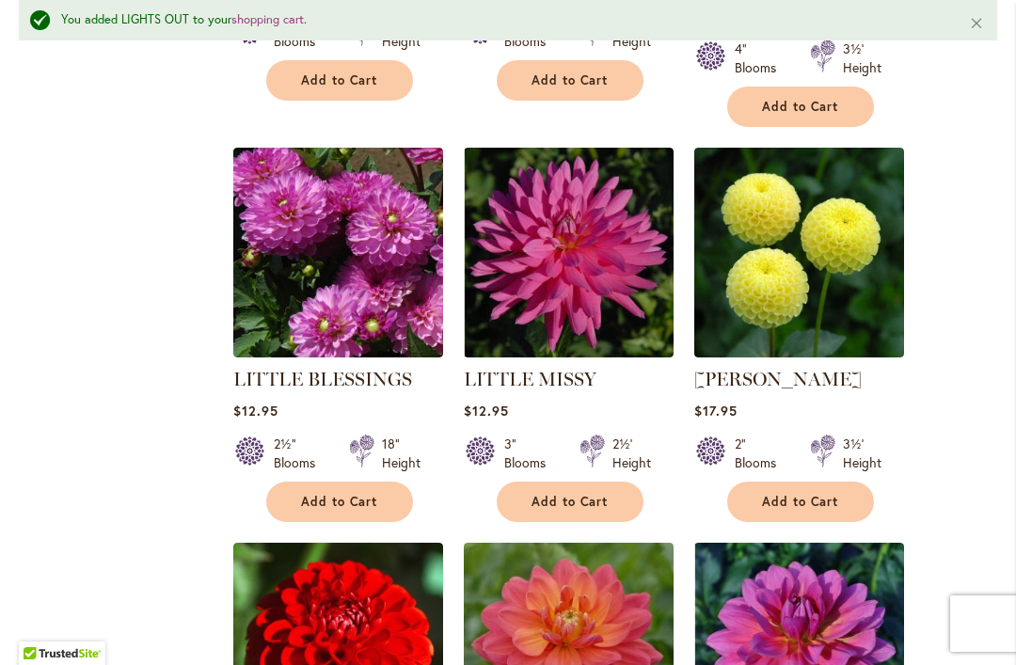
click at [822, 494] on span "Add to Cart" at bounding box center [800, 502] width 77 height 16
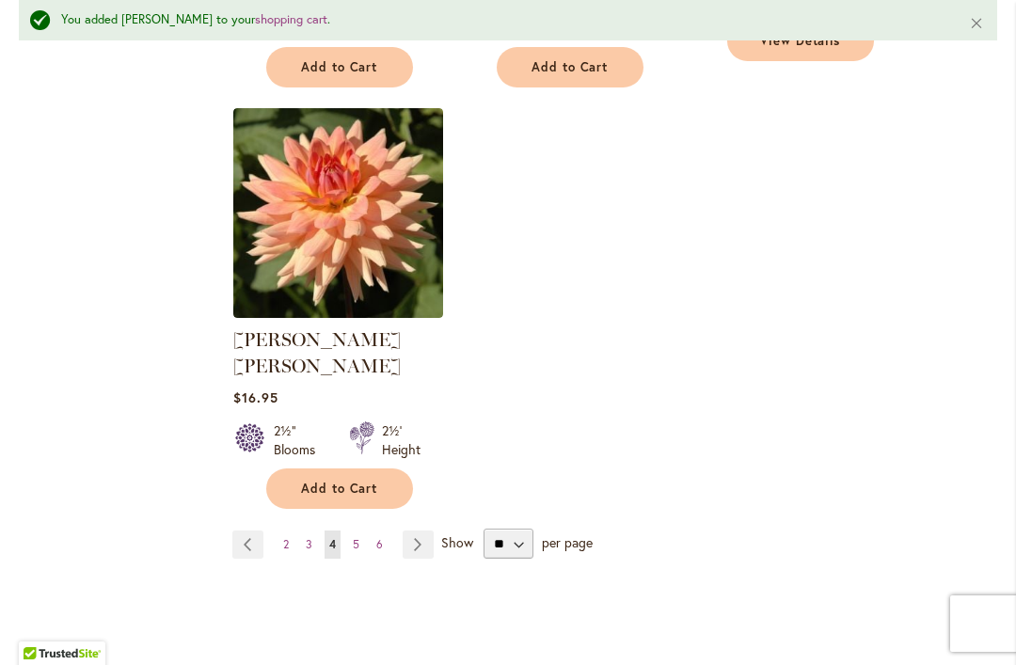
scroll to position [9017, 0]
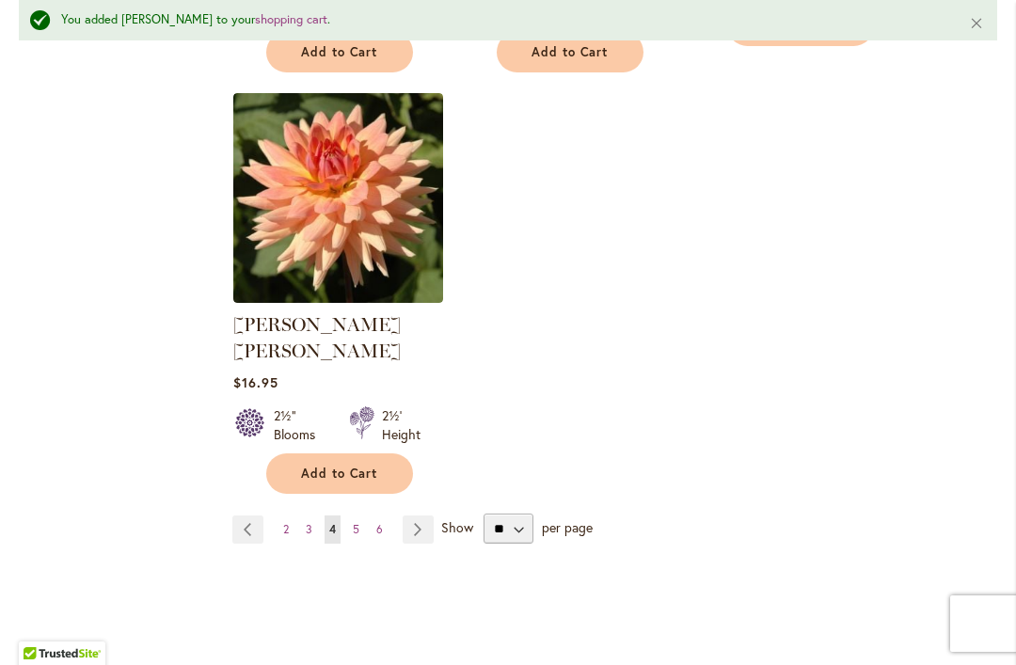
click at [357, 522] on span "5" at bounding box center [356, 529] width 7 height 14
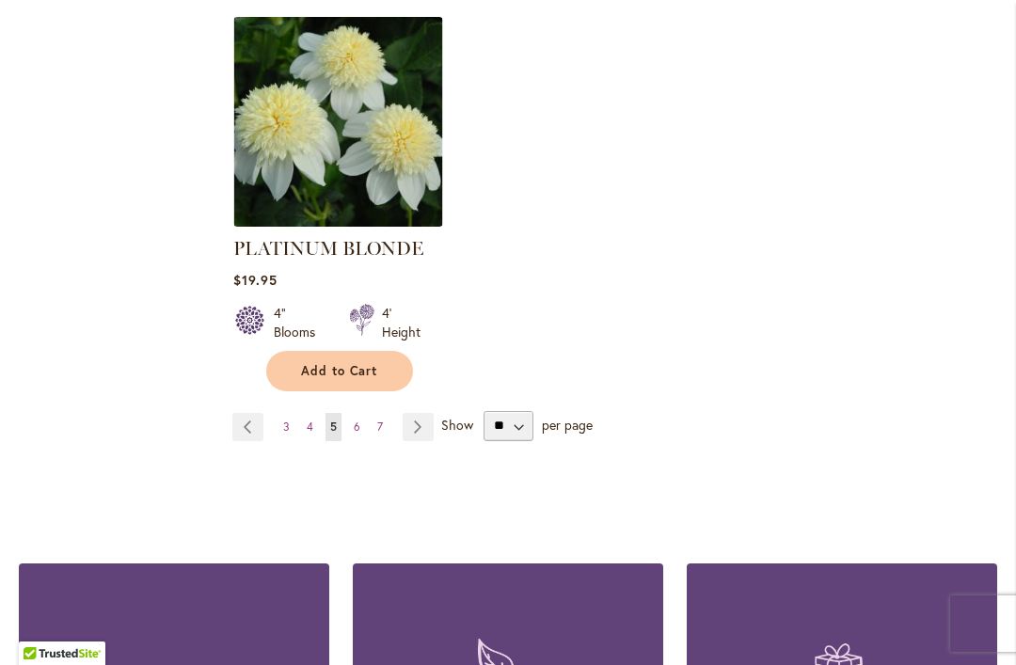
scroll to position [9083, 0]
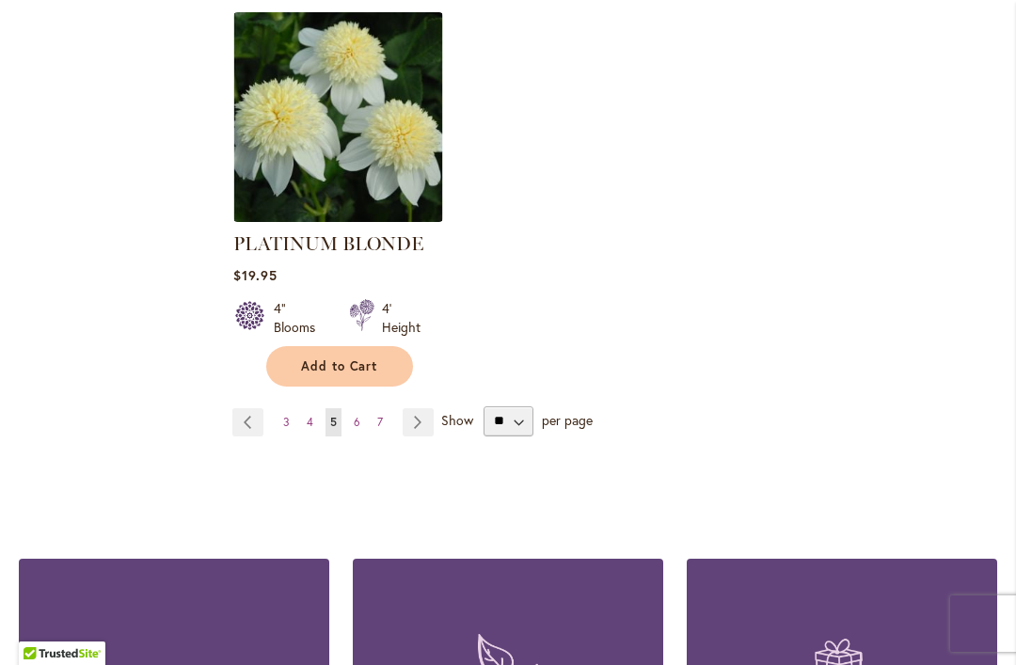
click at [359, 408] on link "Page 6" at bounding box center [357, 422] width 16 height 28
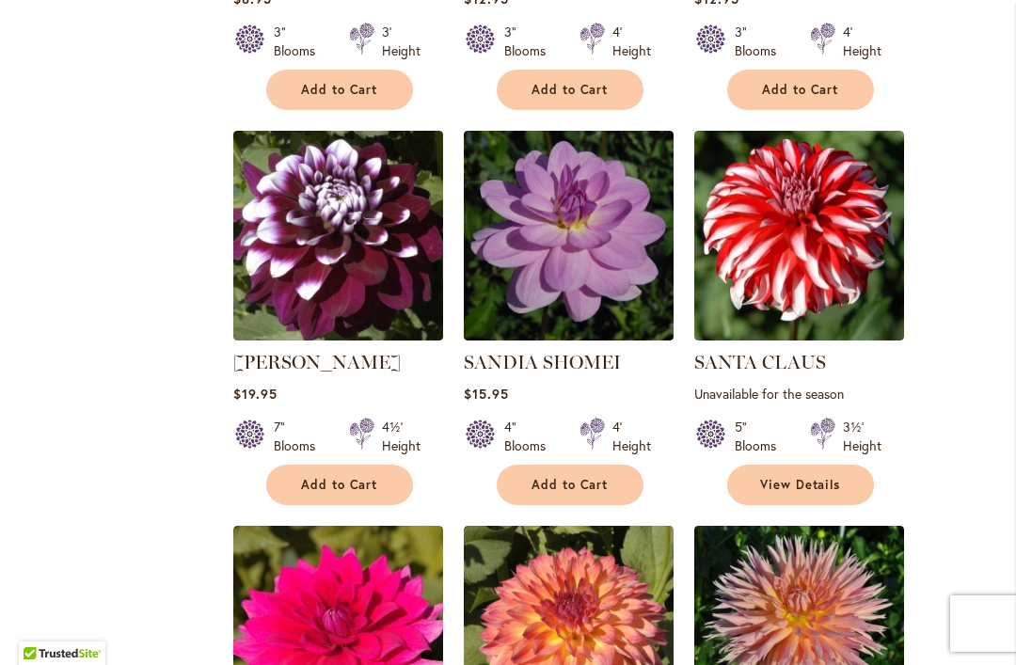
scroll to position [2437, 0]
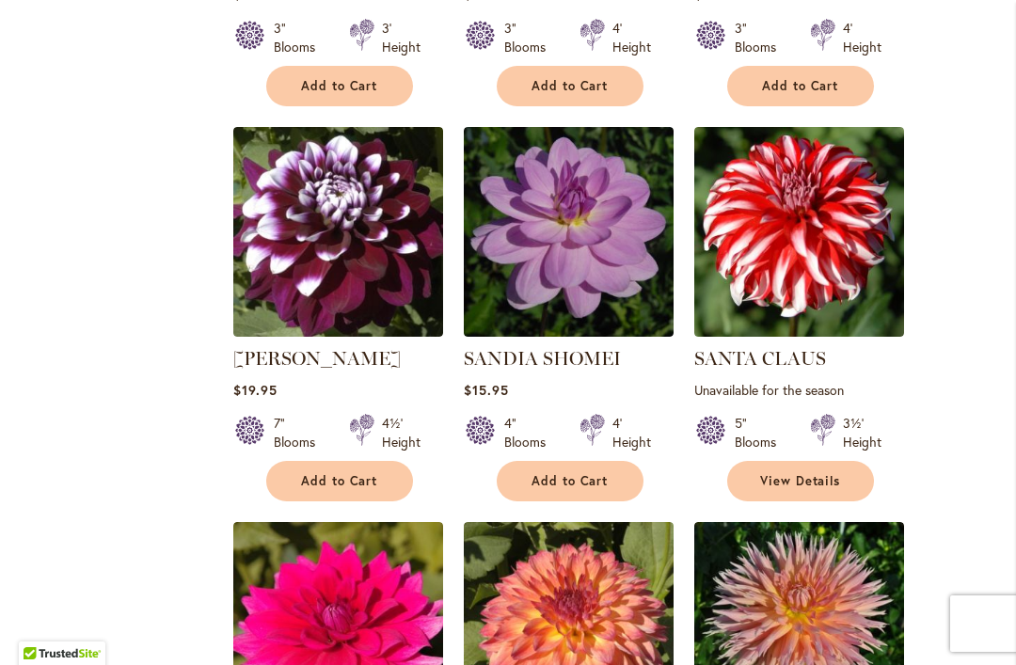
click at [852, 228] on img at bounding box center [799, 232] width 210 height 210
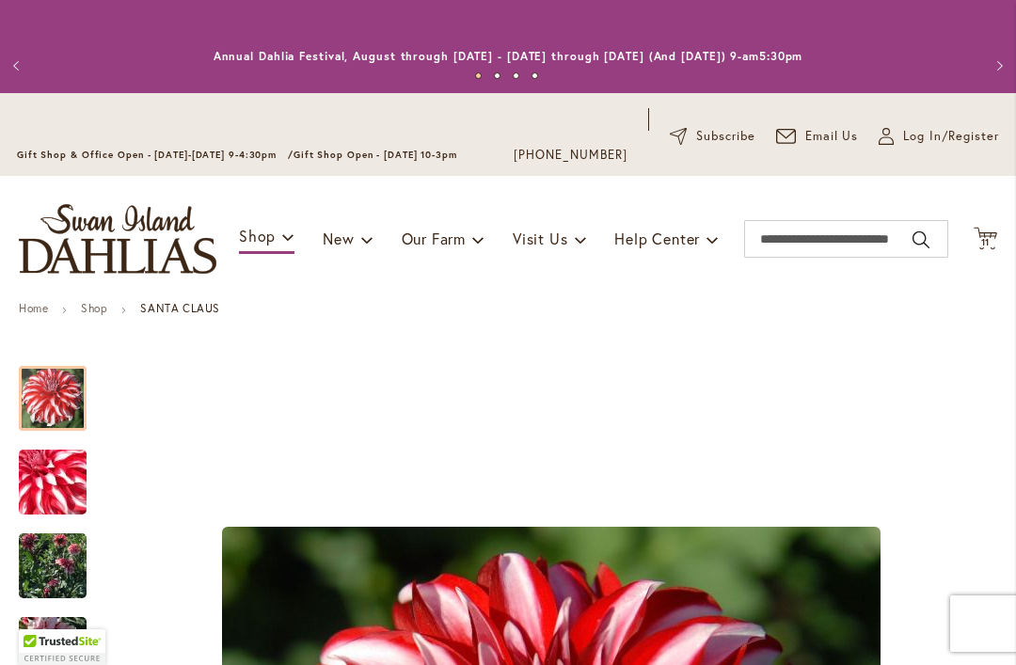
click at [23, 65] on button "Previous" at bounding box center [19, 66] width 38 height 38
click at [24, 62] on button "Previous" at bounding box center [19, 66] width 38 height 38
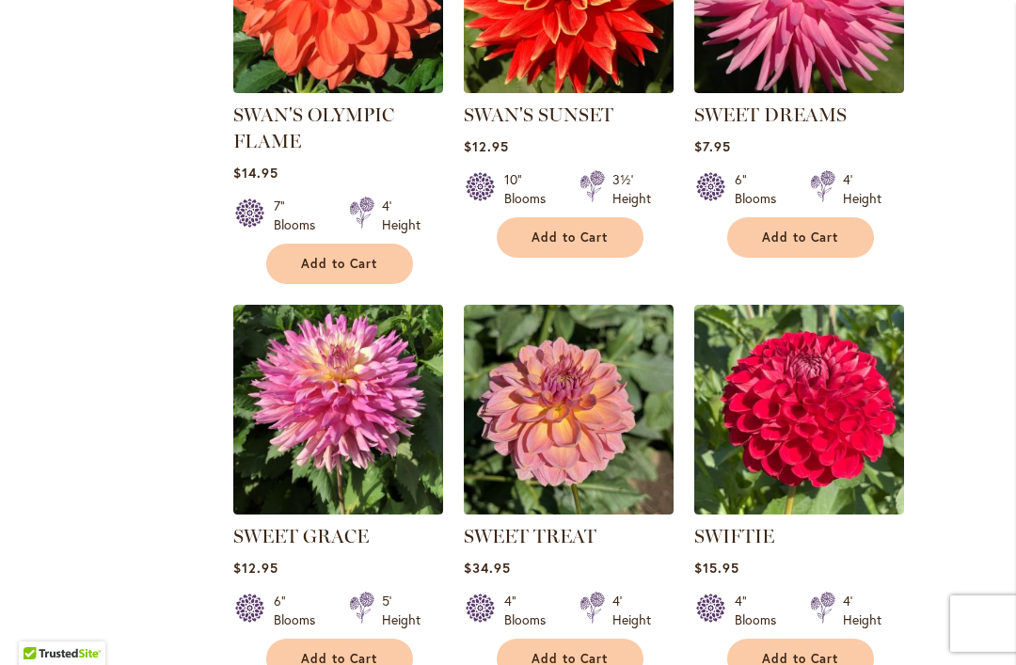
scroll to position [6238, 0]
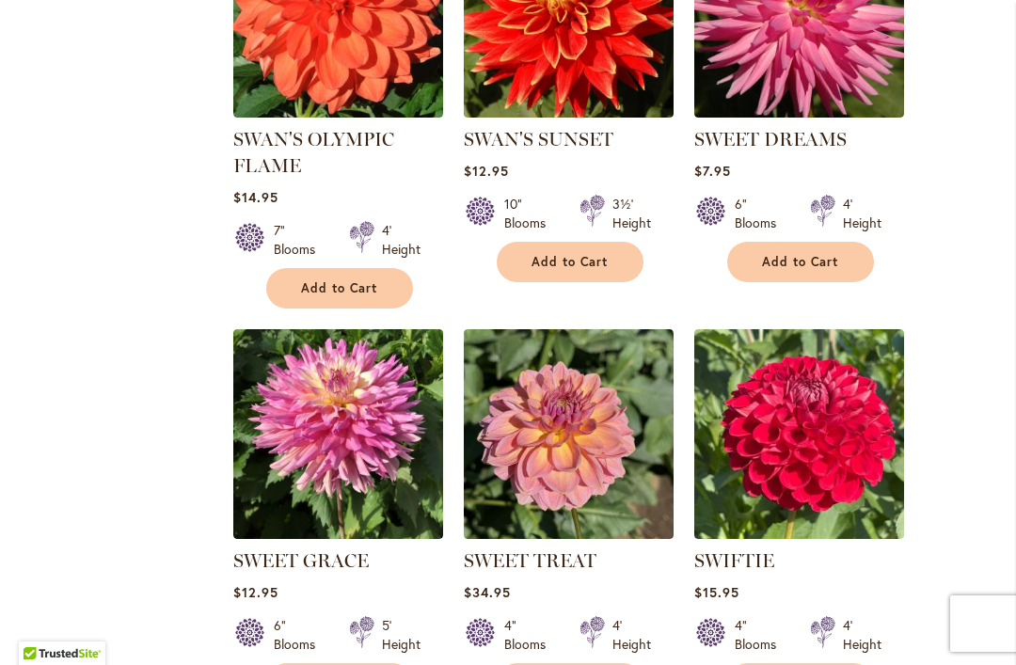
click at [834, 254] on span "Add to Cart" at bounding box center [800, 262] width 77 height 16
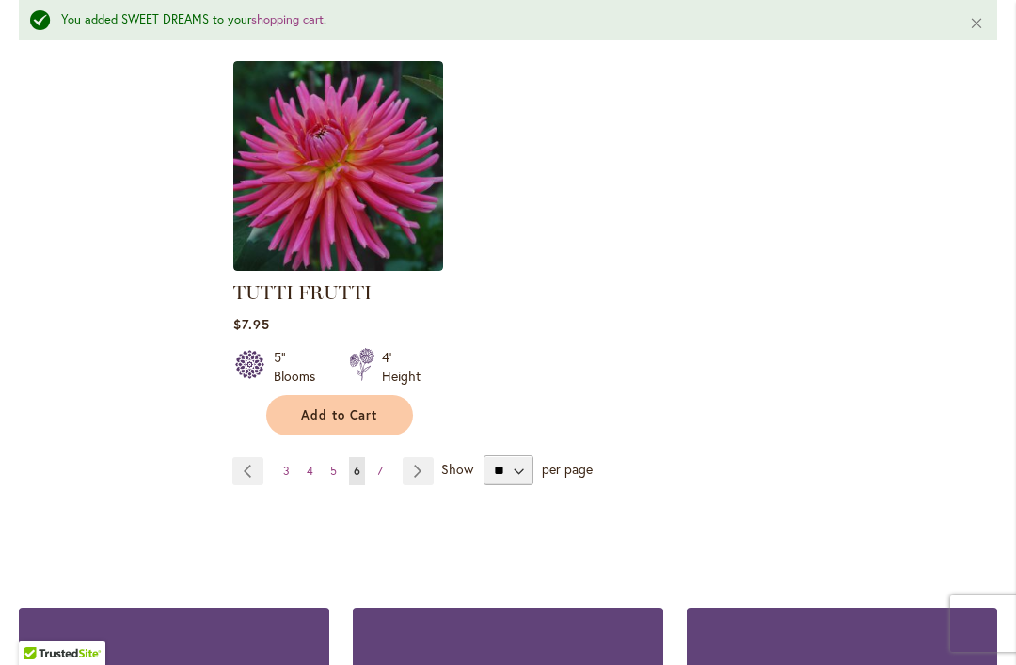
scroll to position [8953, 0]
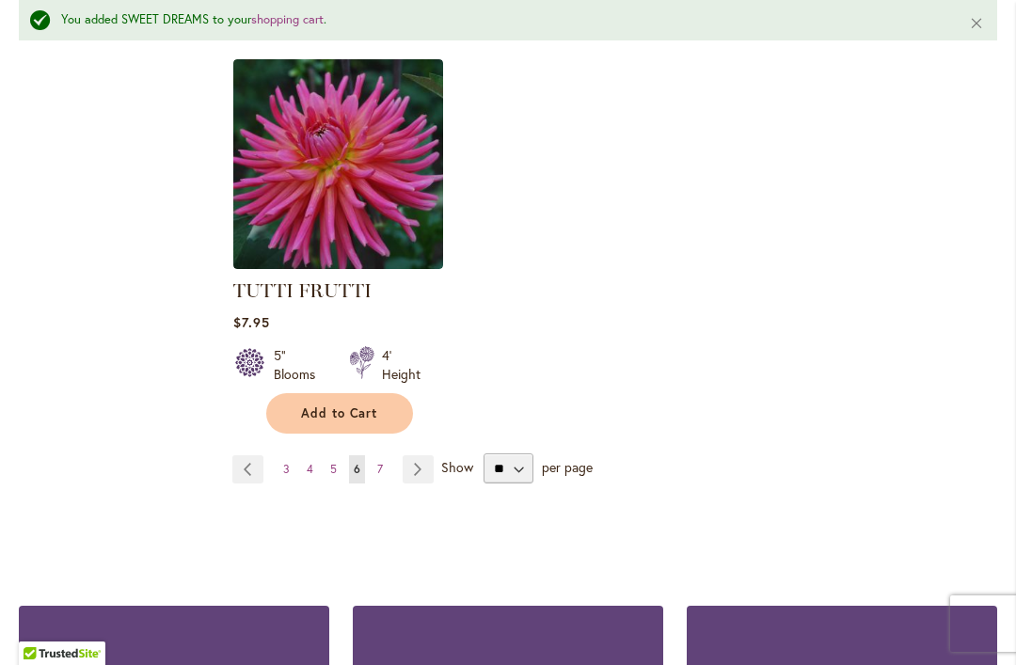
click at [382, 455] on link "Page 7" at bounding box center [379, 469] width 15 height 28
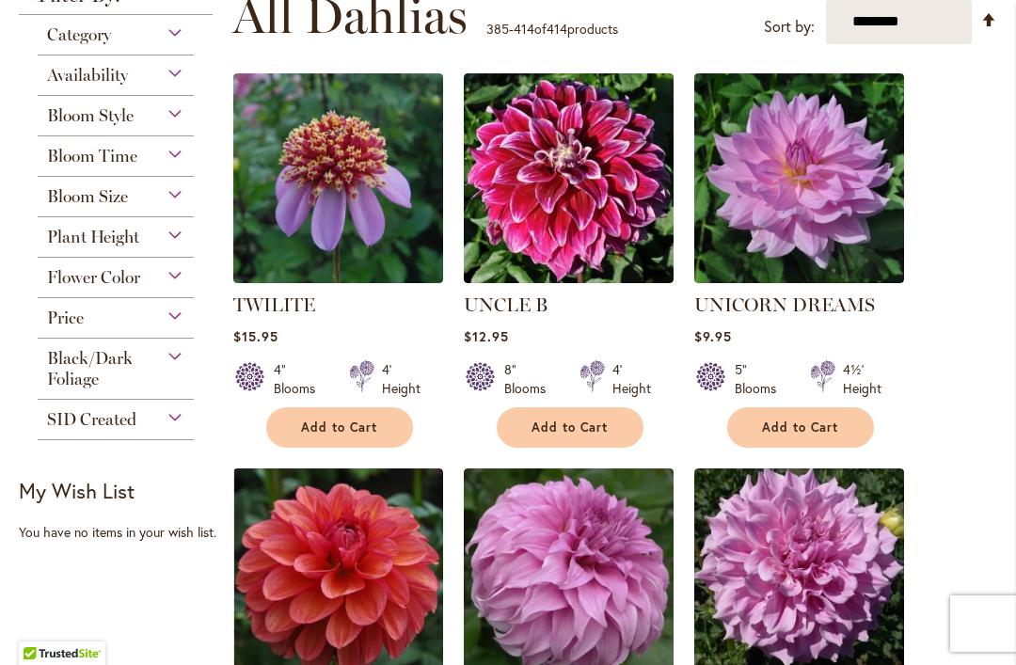
scroll to position [491, 0]
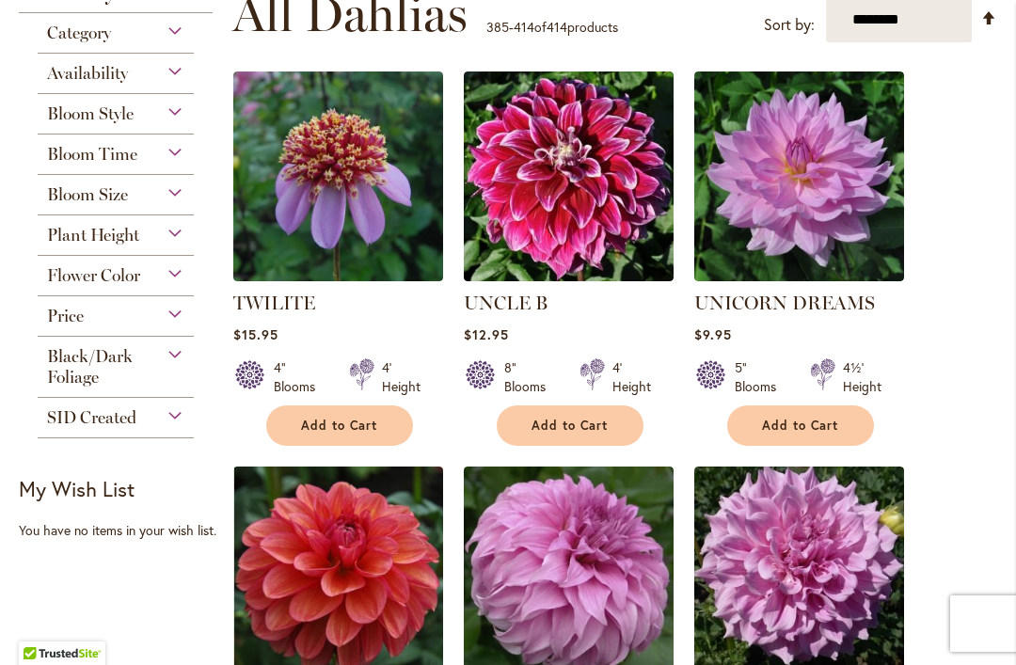
click at [357, 418] on span "Add to Cart" at bounding box center [339, 426] width 77 height 16
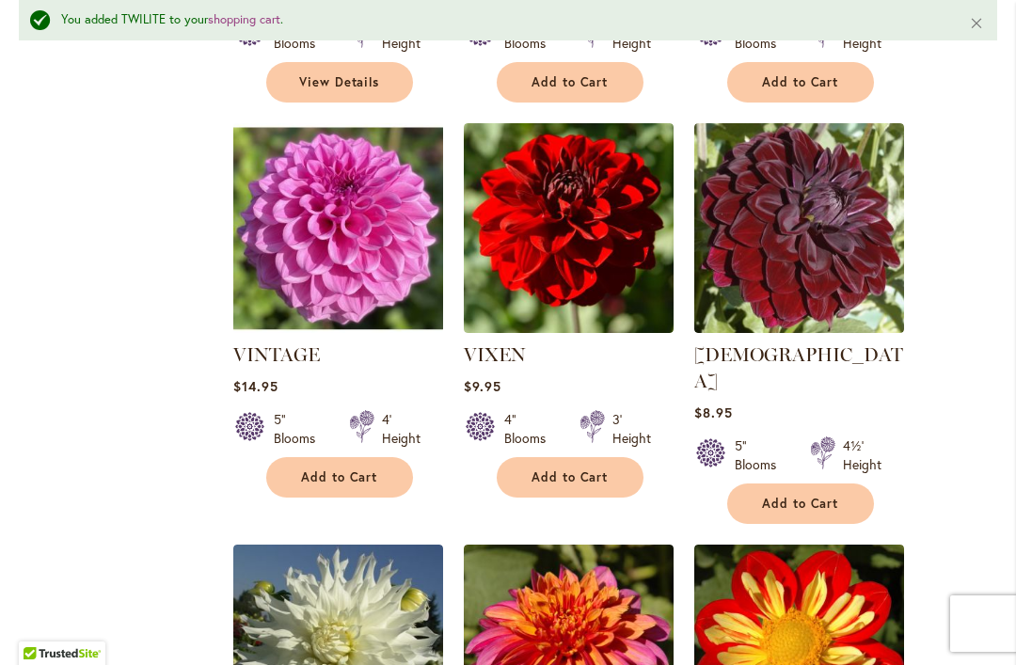
scroll to position [1280, 0]
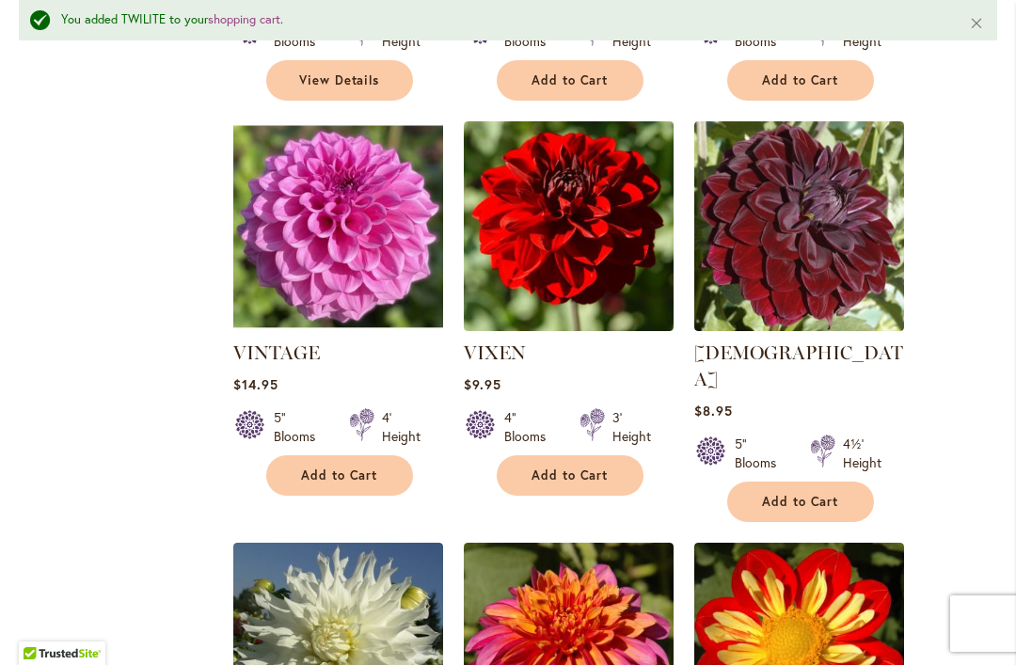
click at [578, 467] on span "Add to Cart" at bounding box center [569, 475] width 77 height 16
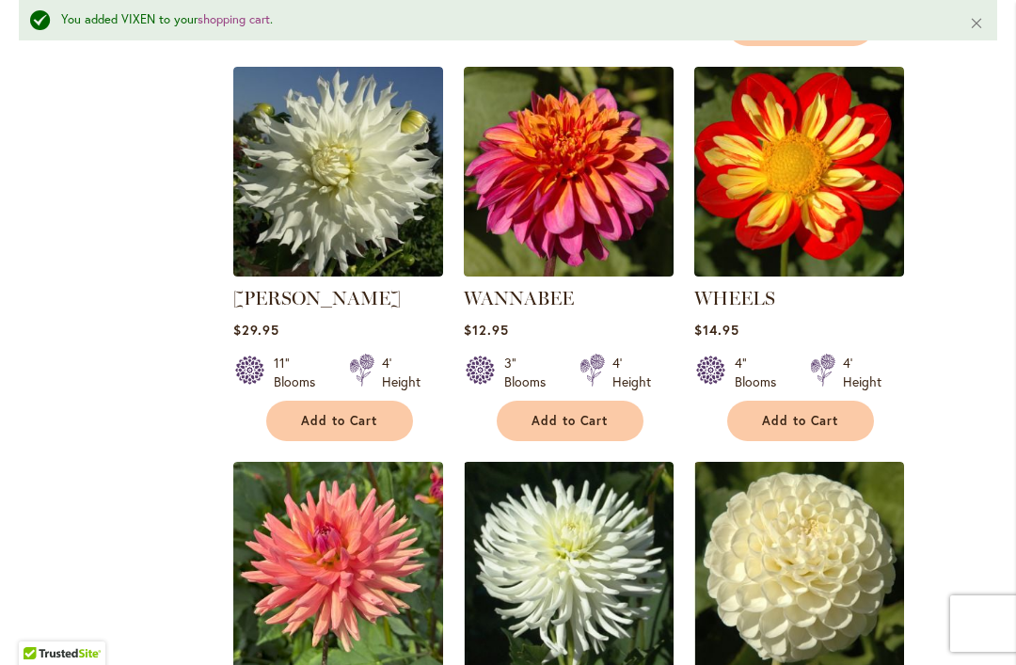
scroll to position [1757, 0]
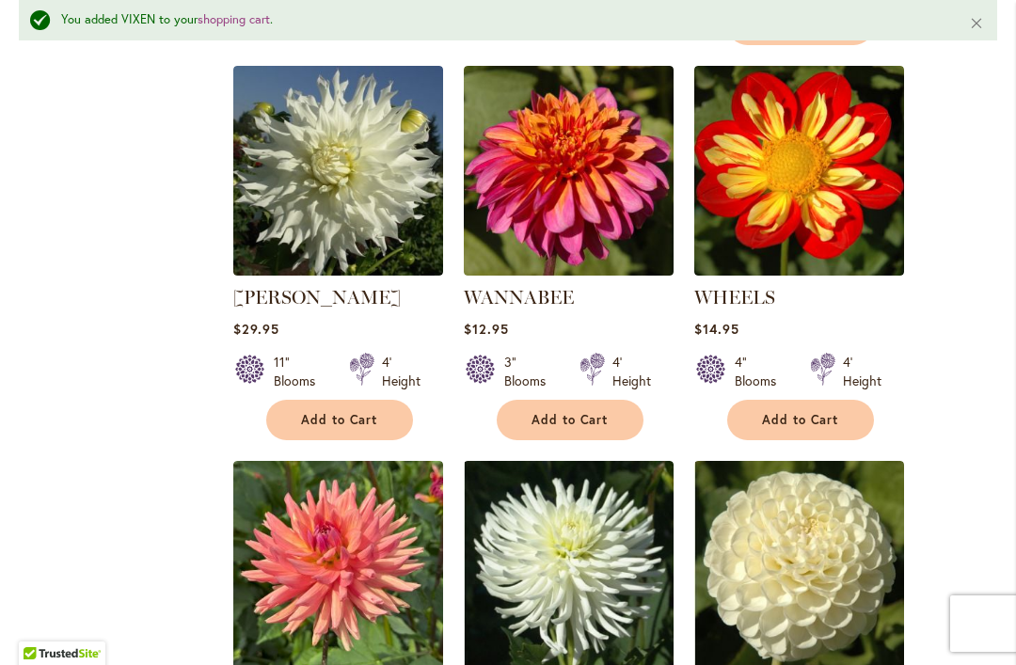
click at [593, 412] on span "Add to Cart" at bounding box center [569, 420] width 77 height 16
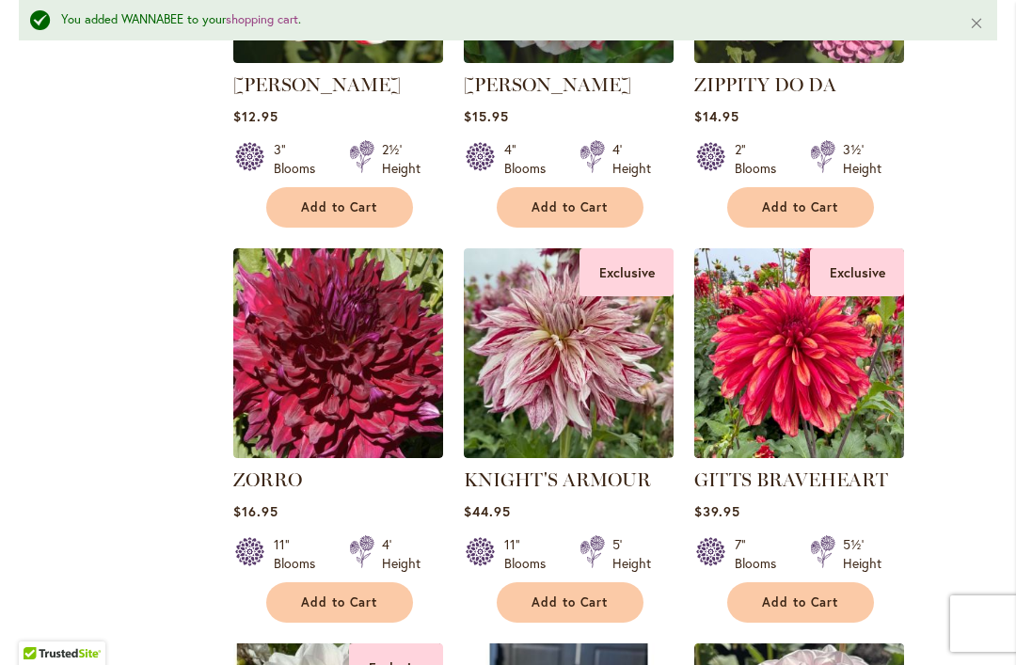
scroll to position [3555, 0]
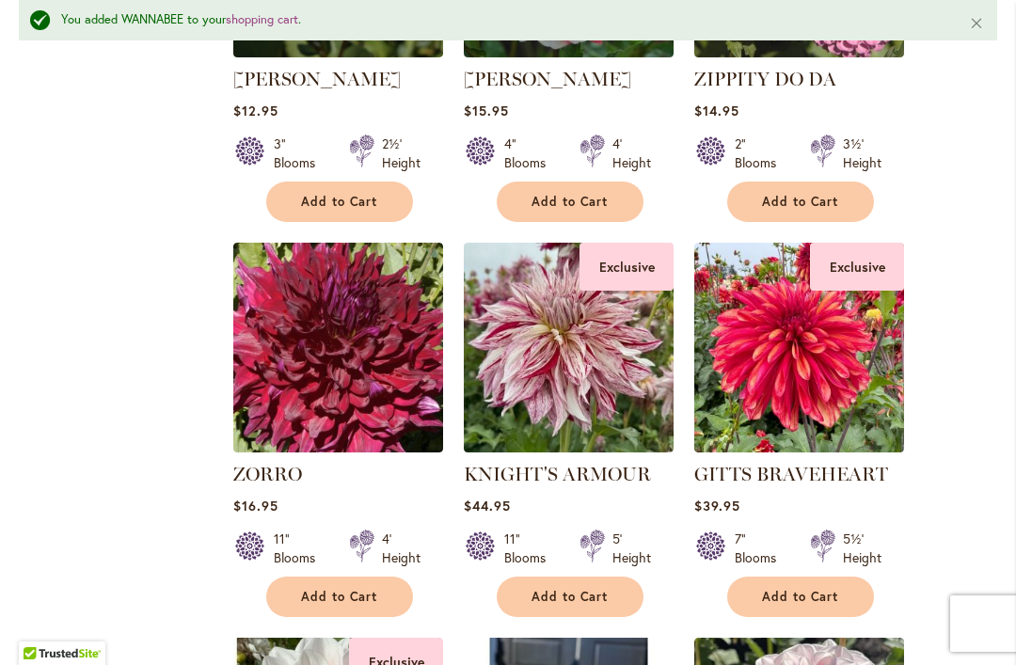
click at [541, 530] on div "11" Blooms" at bounding box center [530, 549] width 53 height 38
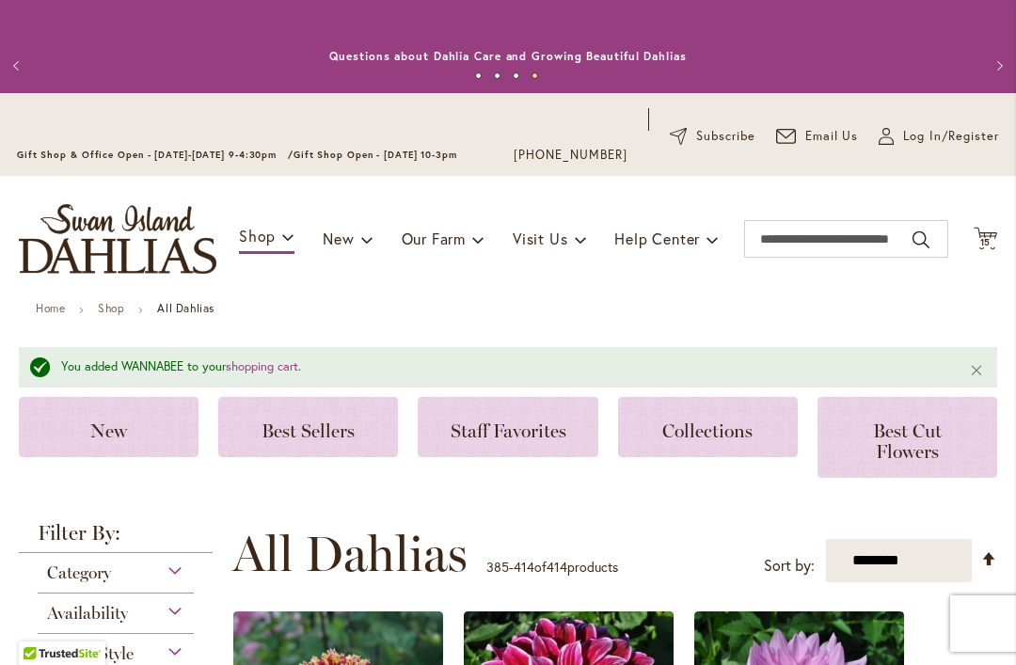
scroll to position [0, 0]
click at [986, 238] on span "15" at bounding box center [985, 242] width 11 height 12
